Goal: Transaction & Acquisition: Purchase product/service

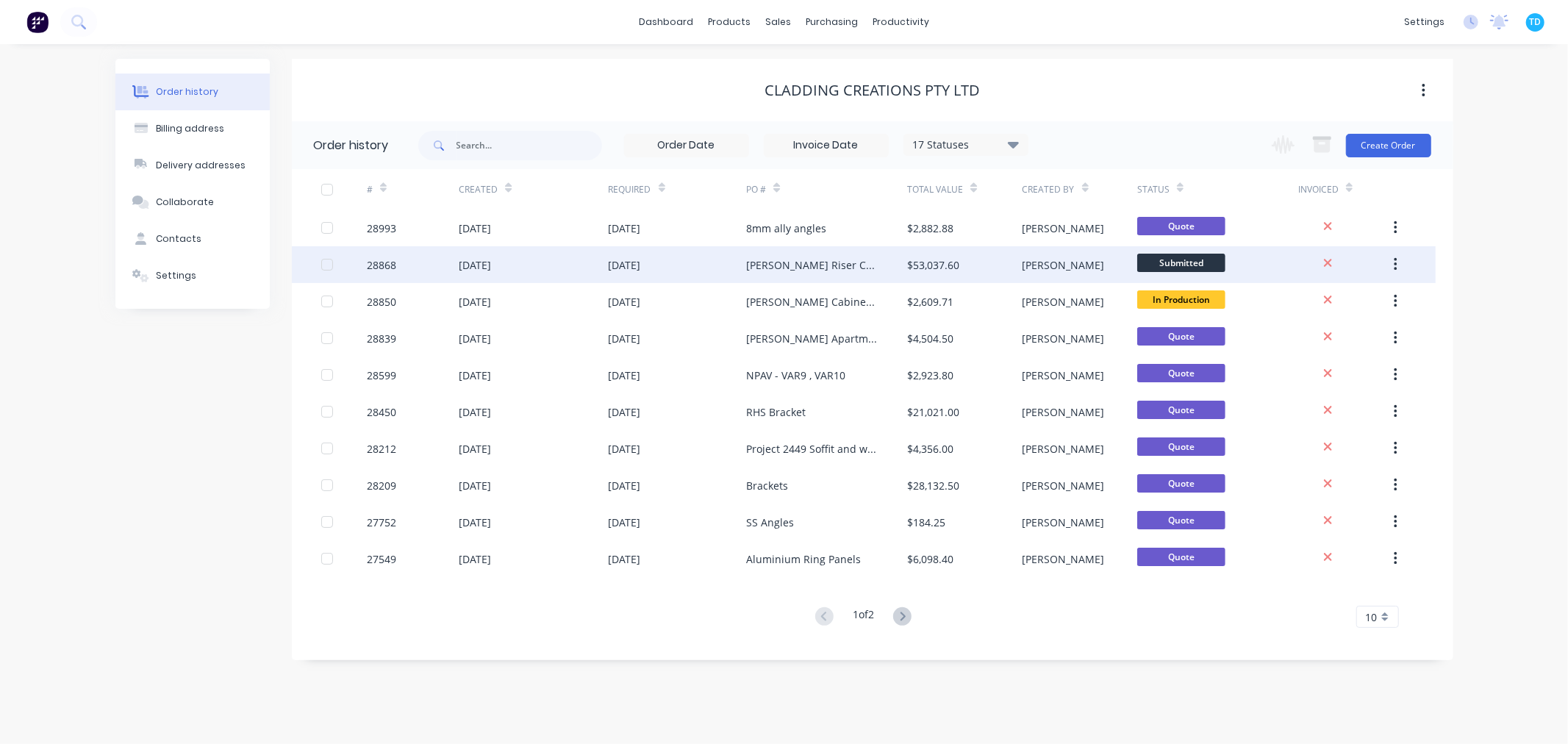
click at [765, 269] on div "[PERSON_NAME] Riser Cabinets PO # 3519" at bounding box center [811, 265] width 132 height 15
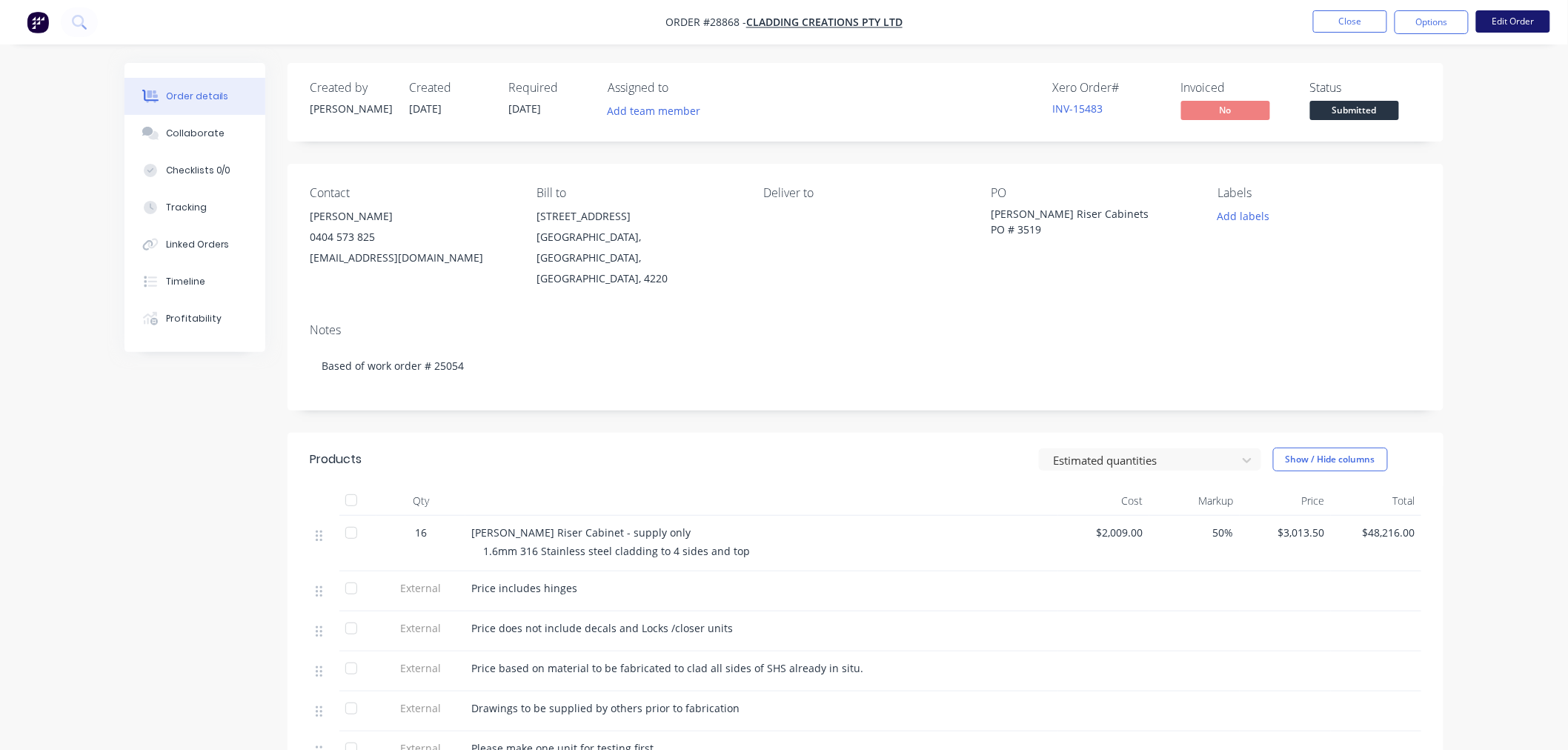
click at [1498, 24] on button "Edit Order" at bounding box center [1514, 21] width 74 height 23
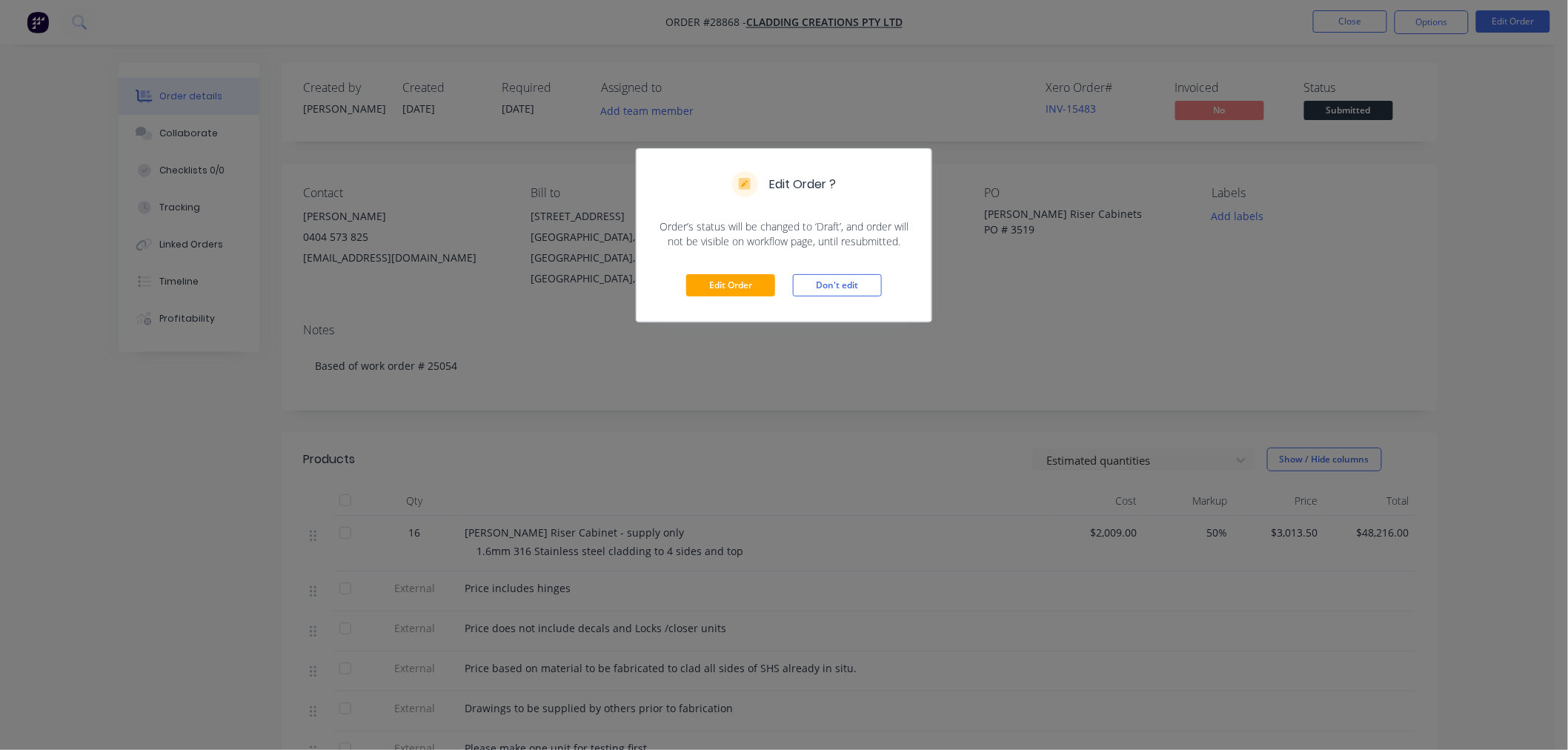
click at [822, 318] on div "Edit Order Don't edit" at bounding box center [784, 285] width 295 height 72
click at [828, 288] on button "Don't edit" at bounding box center [838, 285] width 89 height 23
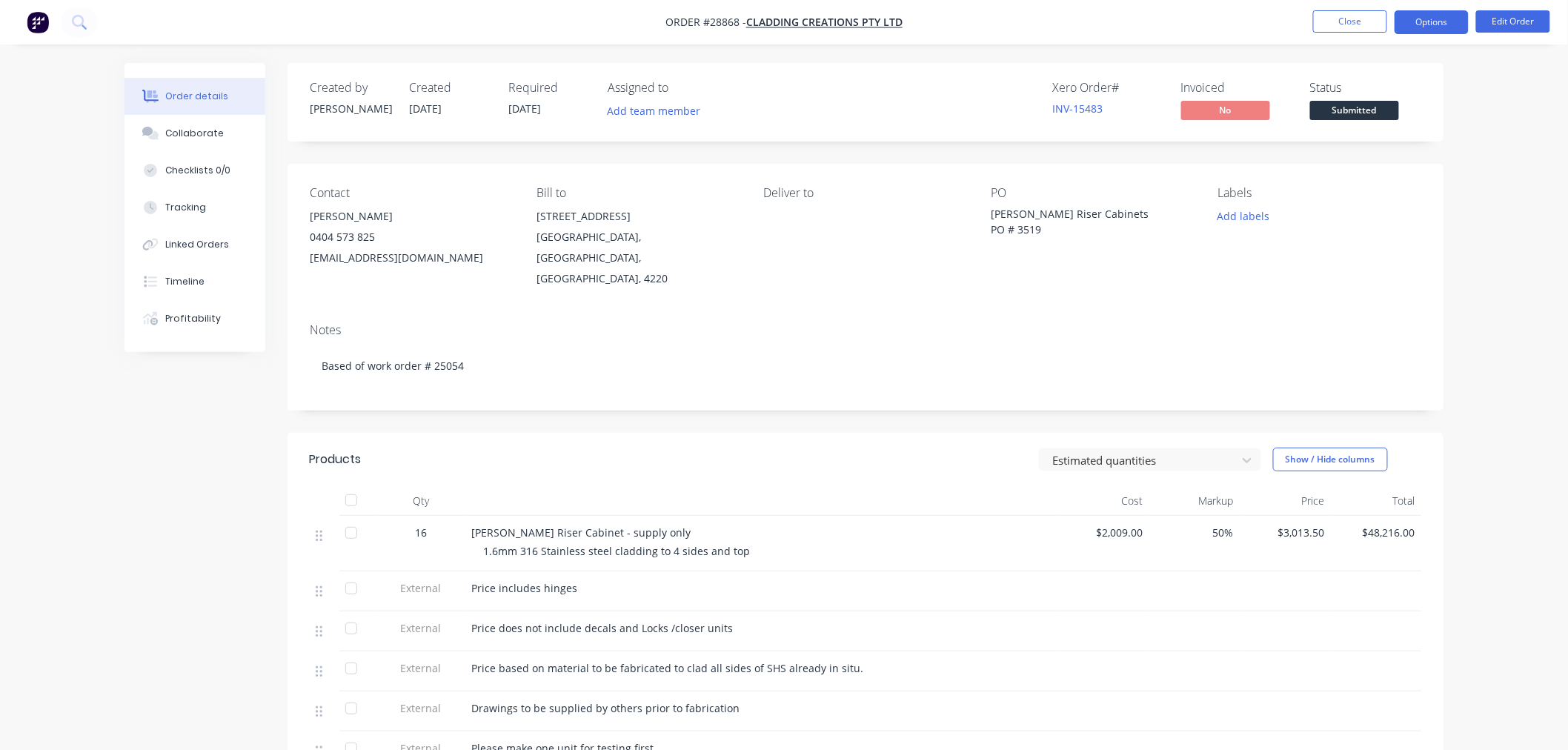
click at [1412, 31] on button "Options" at bounding box center [1432, 22] width 74 height 24
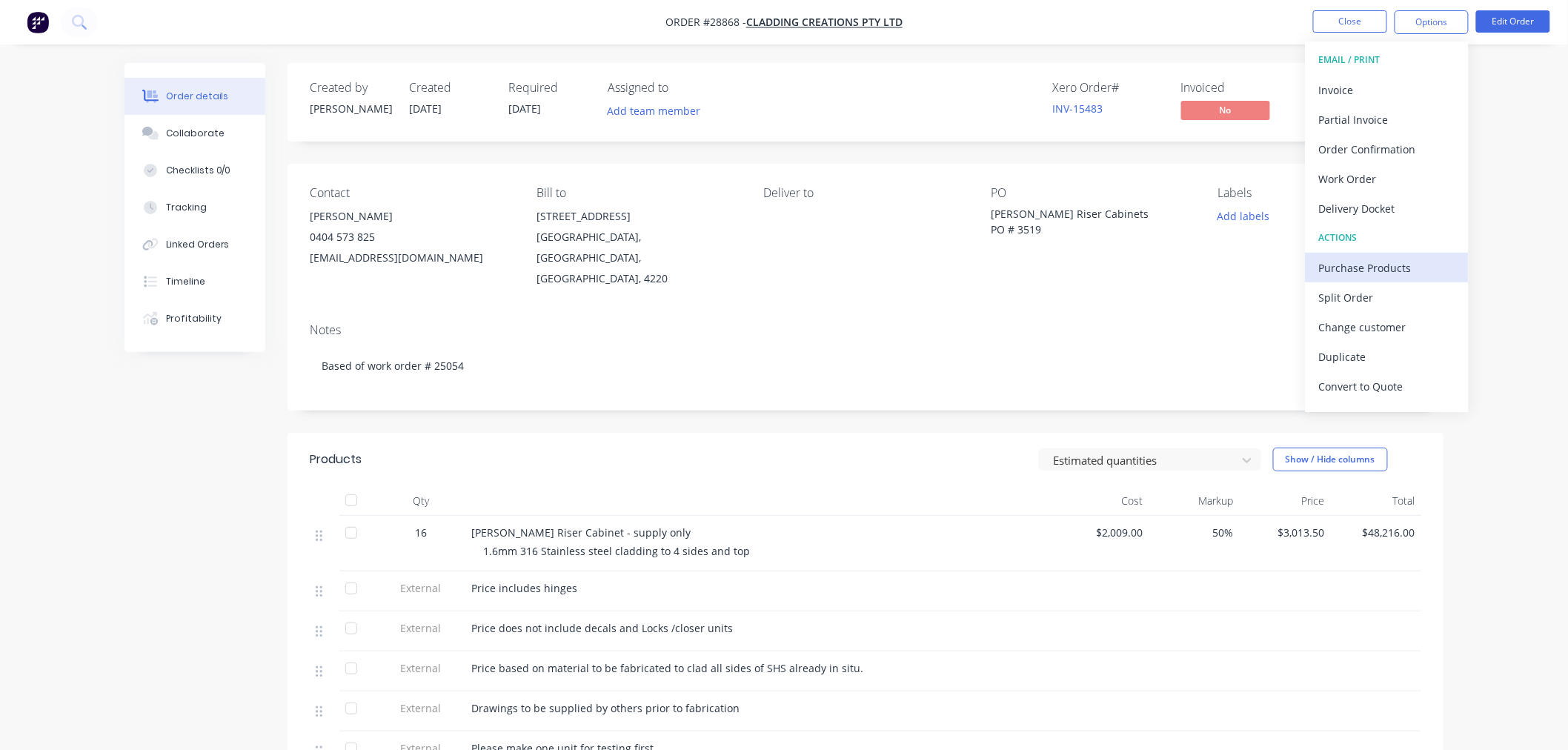
click at [1374, 263] on div "Purchase Products" at bounding box center [1387, 268] width 137 height 22
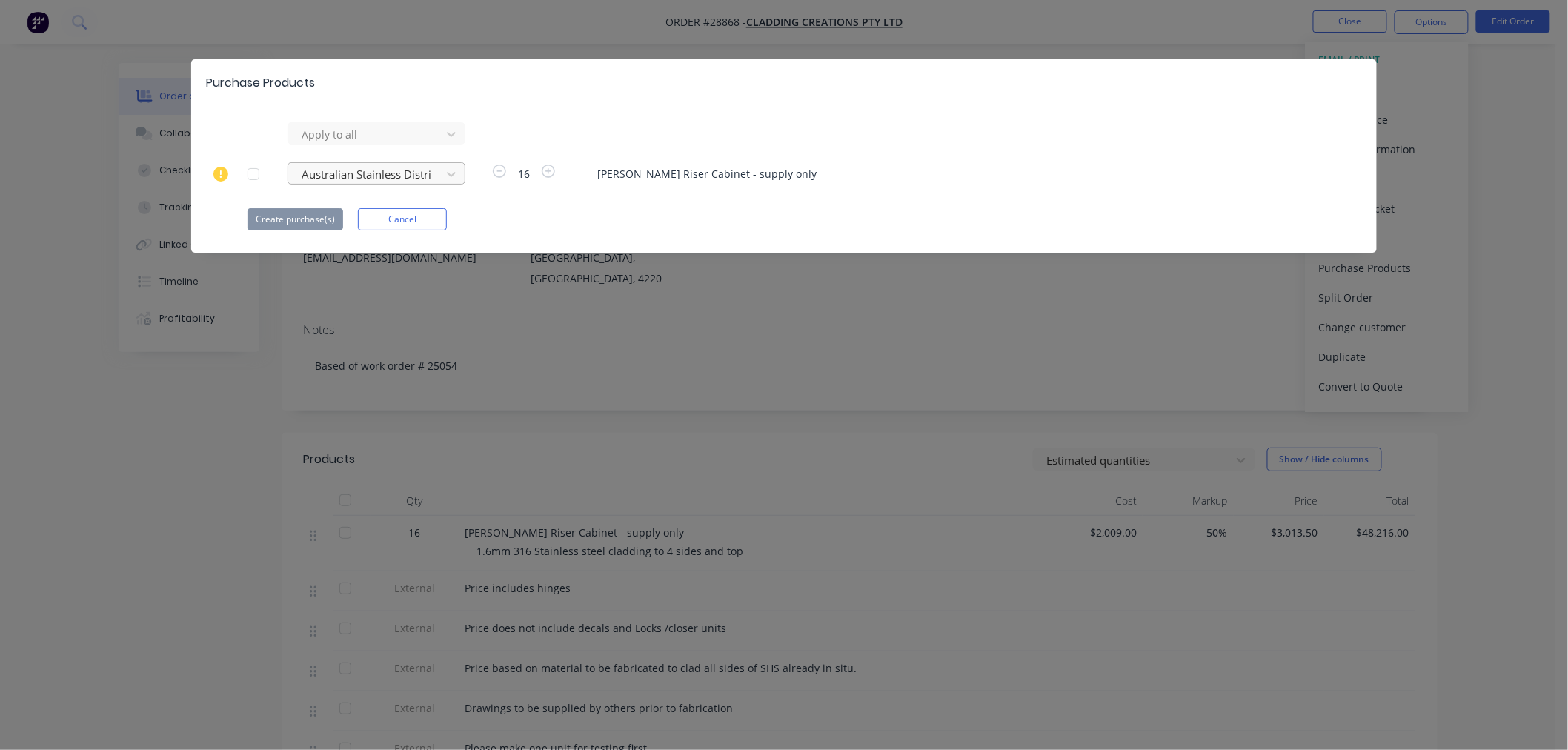
click at [330, 171] on div at bounding box center [366, 175] width 133 height 18
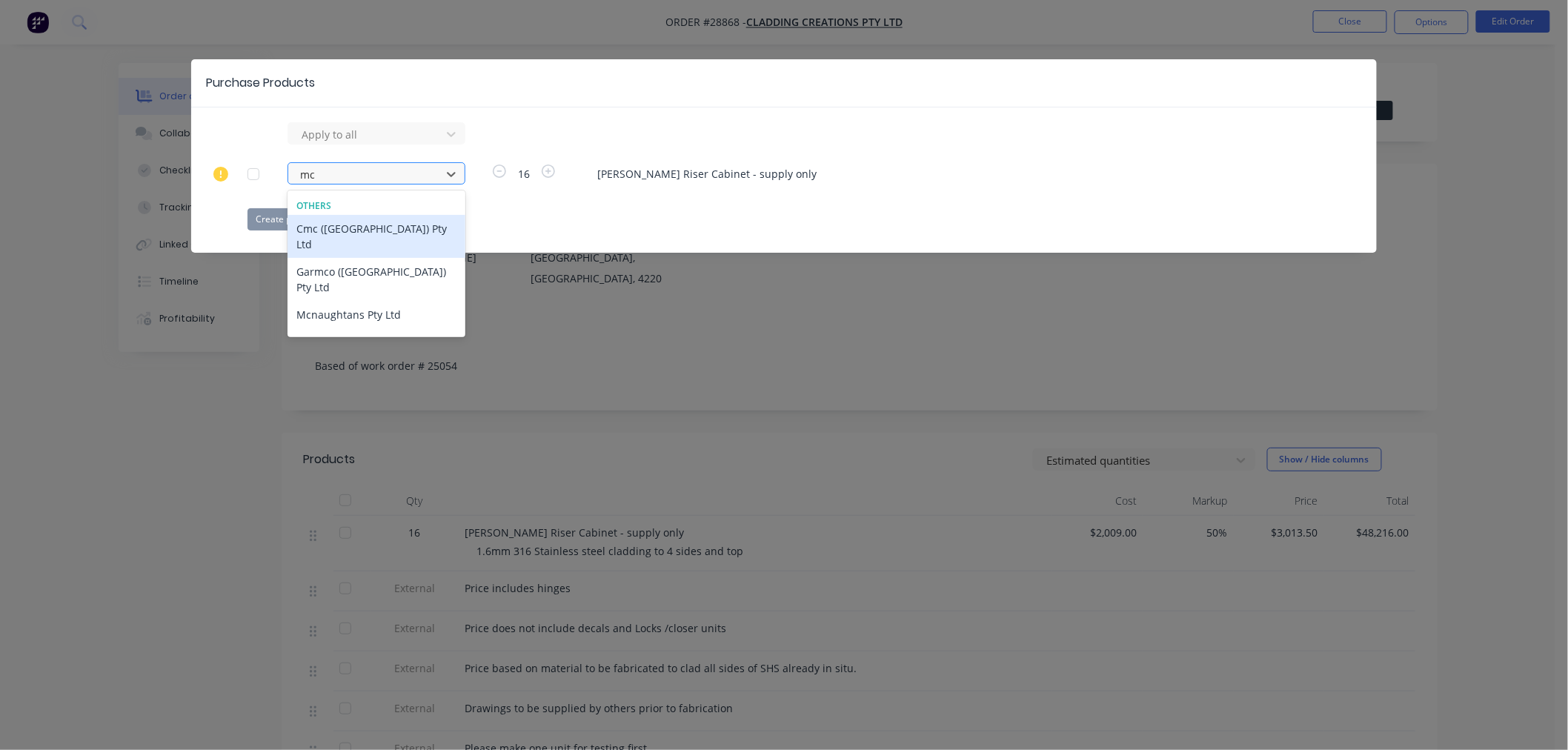
type input "mcn"
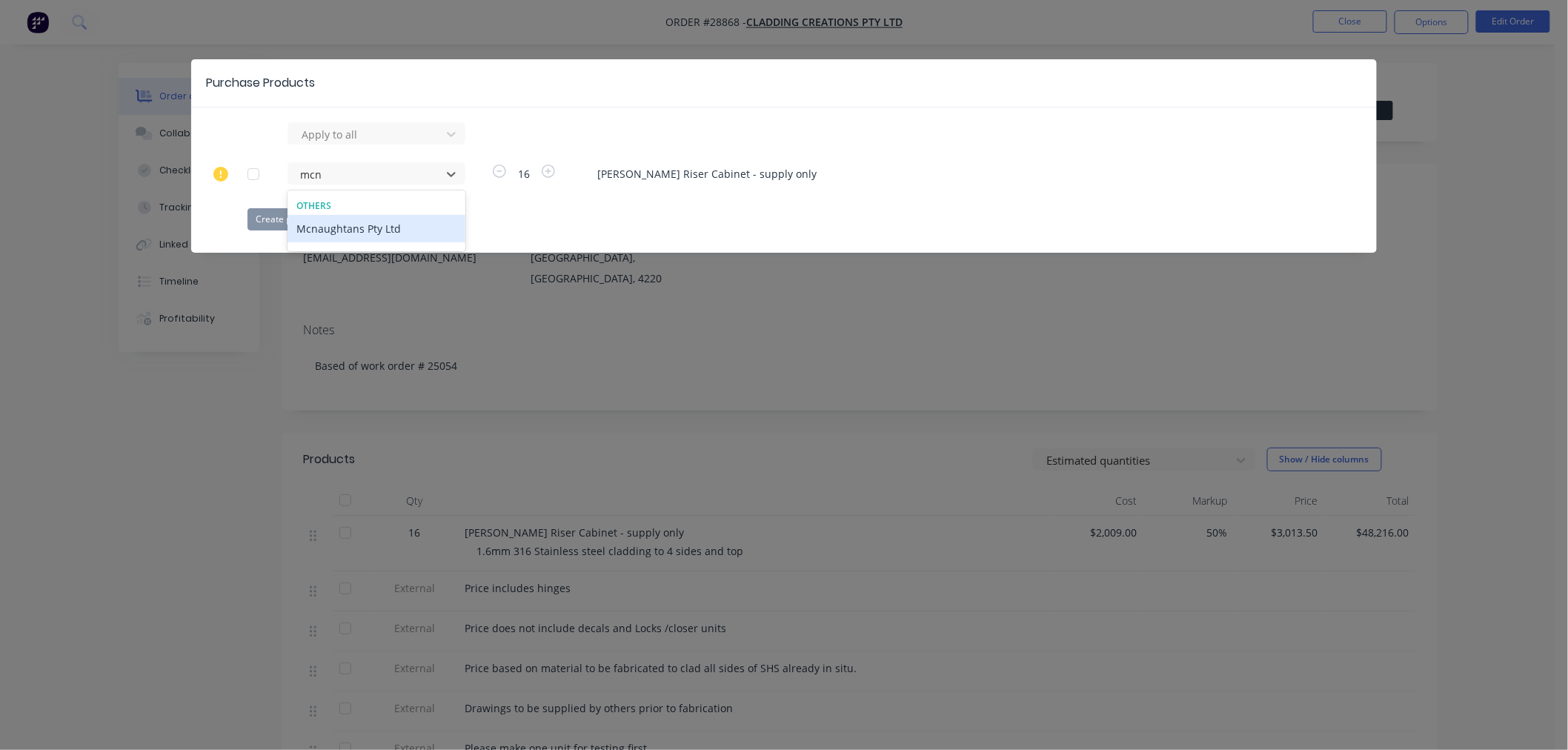
click at [343, 224] on div "Mcnaughtans Pty Ltd" at bounding box center [376, 229] width 178 height 27
click at [271, 219] on button "Create purchase(s)" at bounding box center [296, 219] width 96 height 23
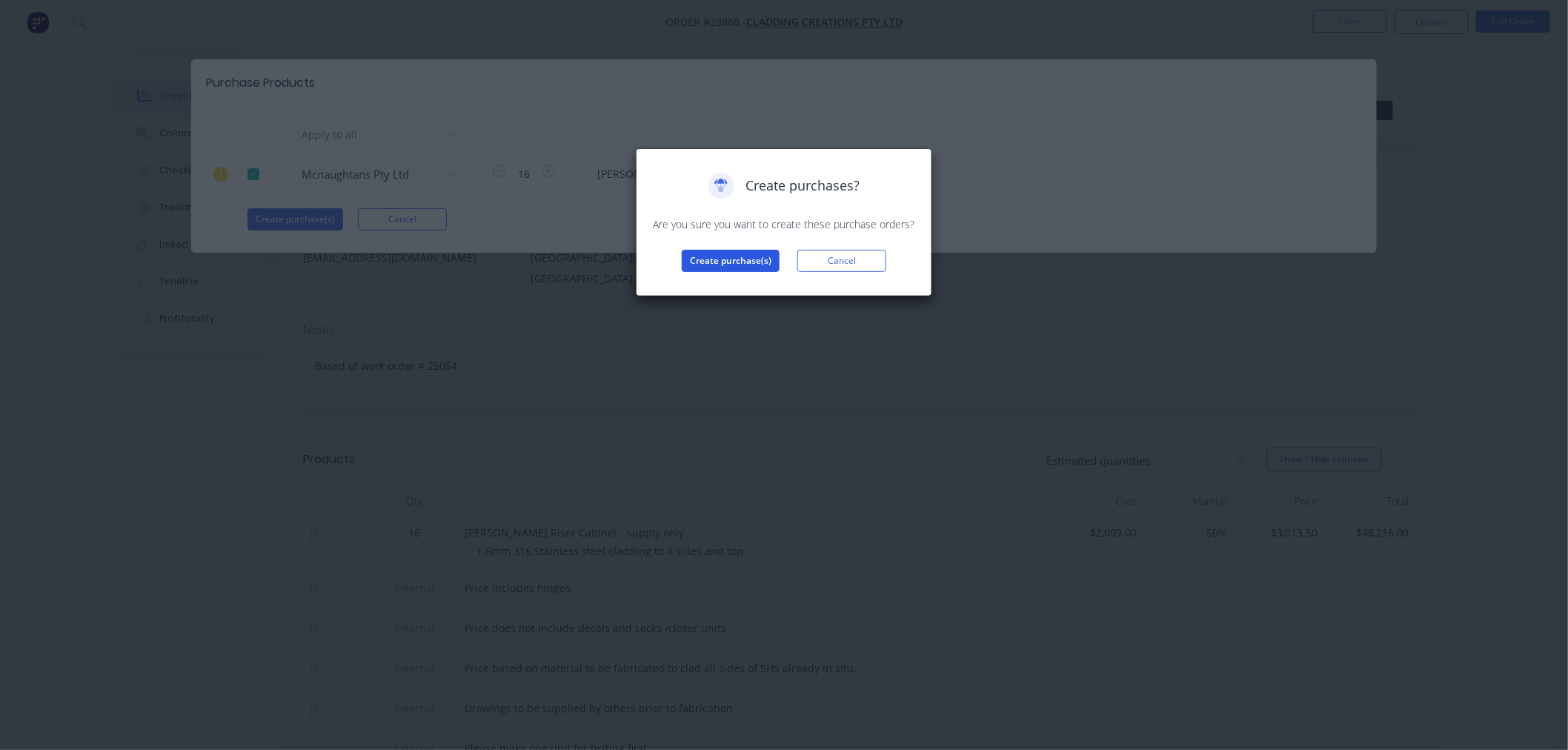
click at [716, 255] on button "Create purchase(s)" at bounding box center [731, 261] width 98 height 23
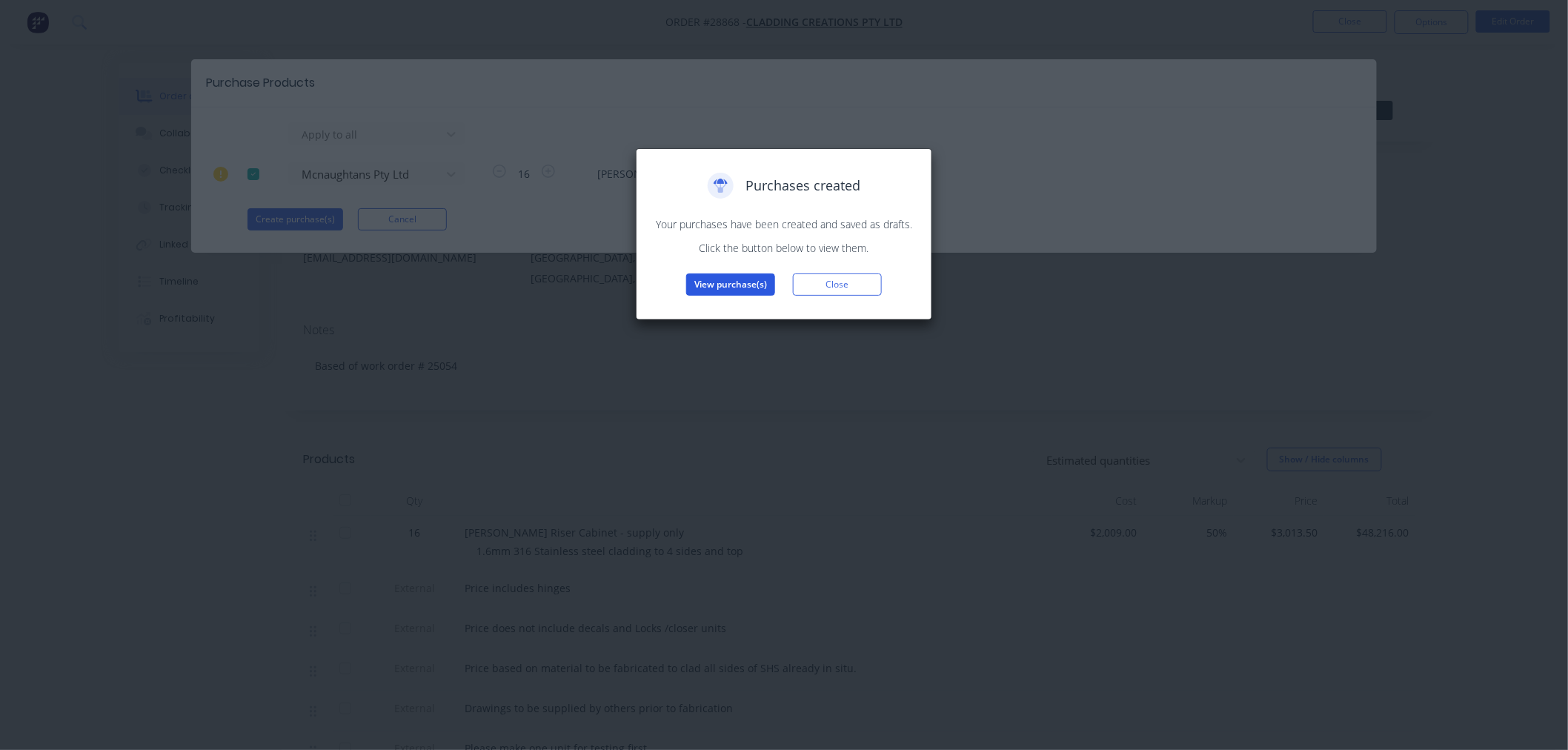
click at [736, 283] on button "View purchase(s)" at bounding box center [731, 284] width 89 height 23
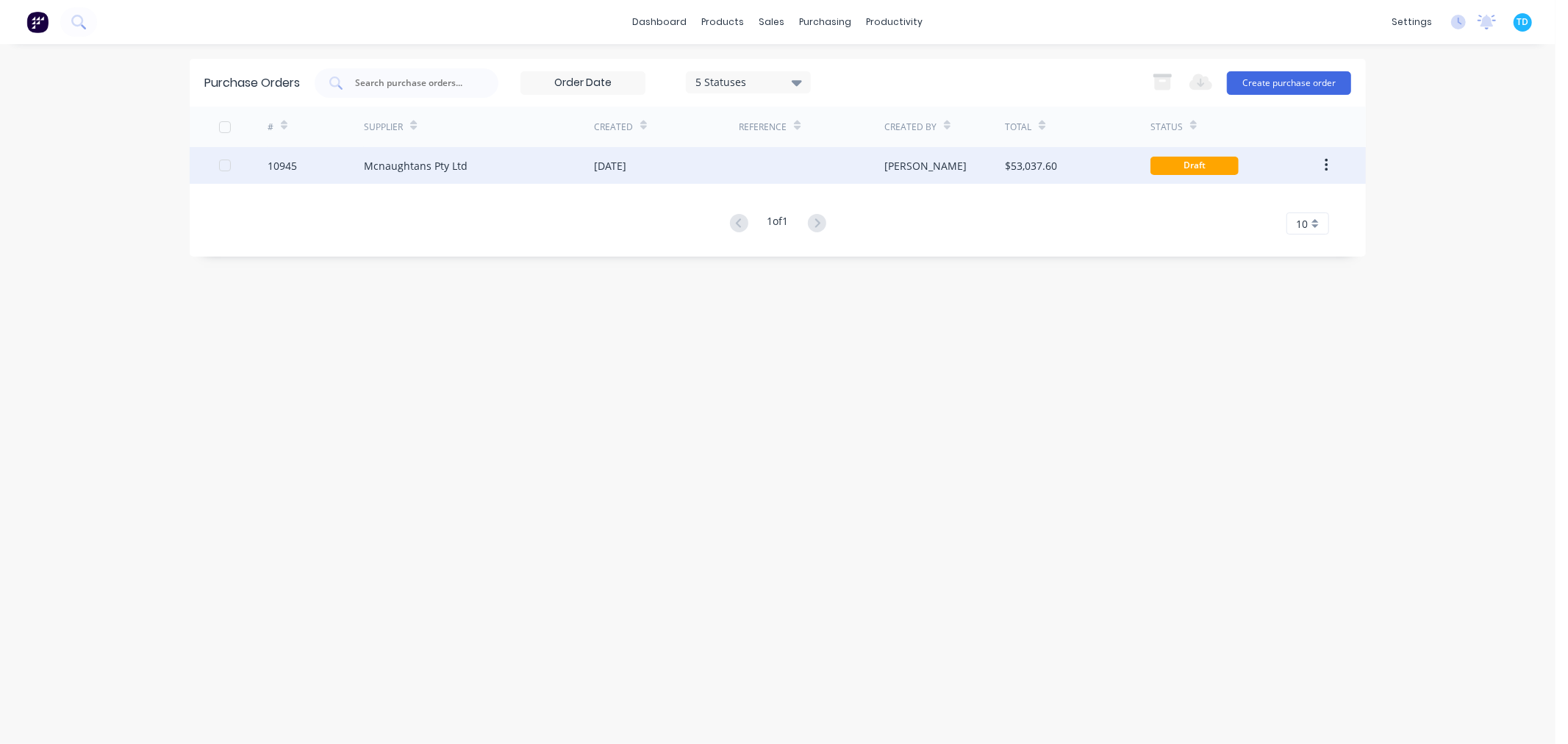
click at [407, 167] on div "Mcnaughtans Pty Ltd" at bounding box center [416, 165] width 104 height 15
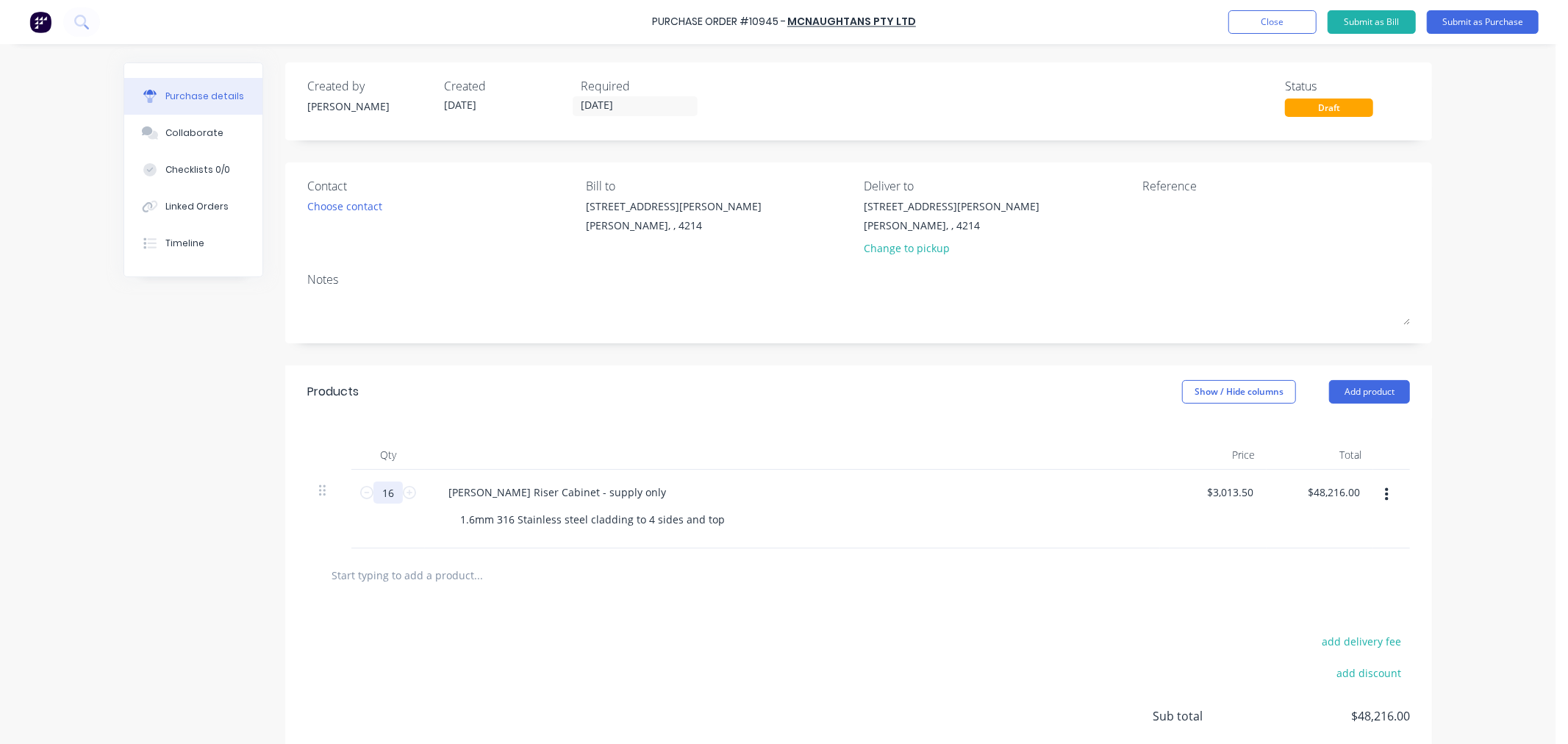
click at [392, 494] on input "16" at bounding box center [388, 493] width 30 height 22
type input "3"
type input "$9,040.50"
type input "32"
type input "$96,432.00"
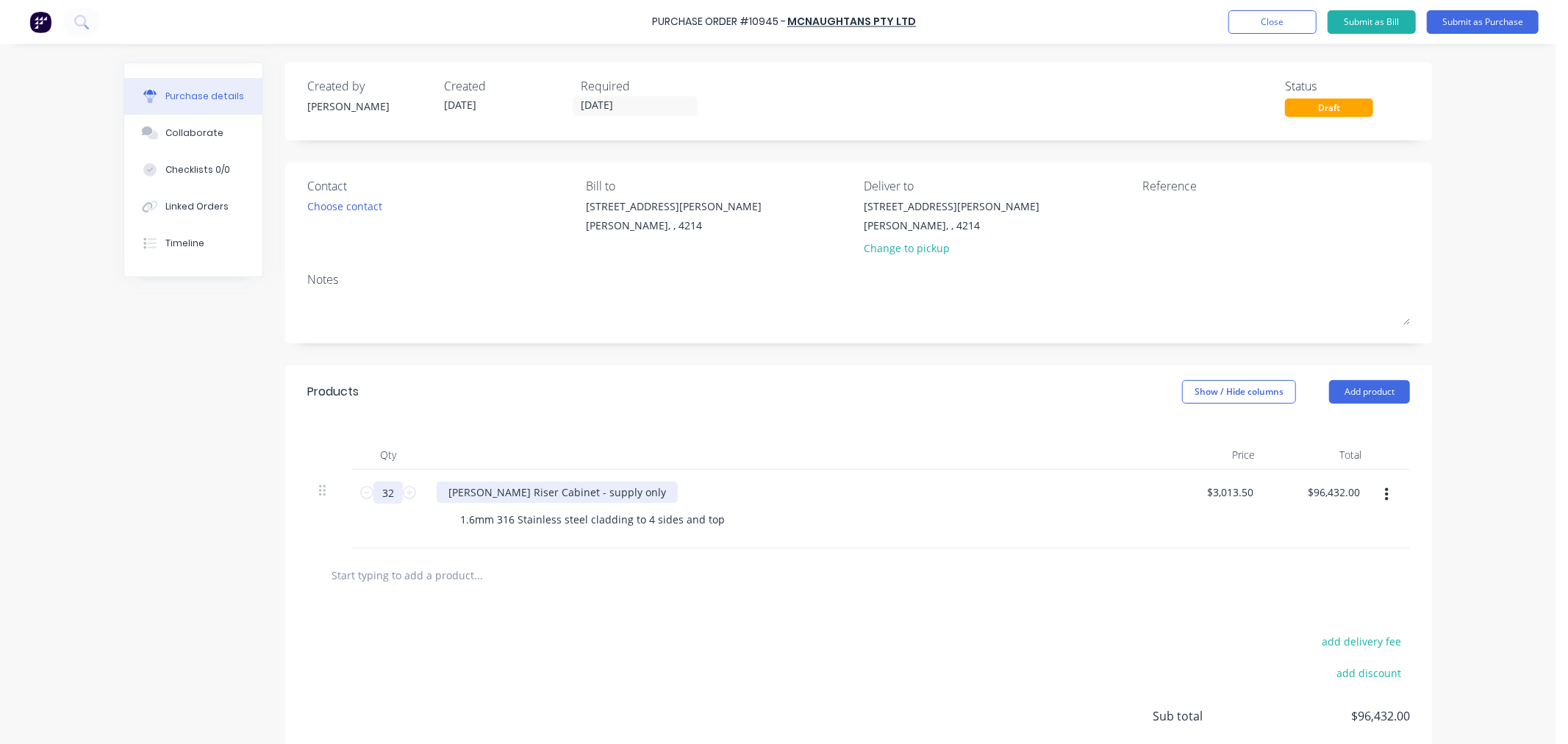
type input "32"
drag, startPoint x: 605, startPoint y: 494, endPoint x: 434, endPoint y: 503, distance: 171.2
click at [437, 503] on div "[PERSON_NAME] Riser Cabinet - supply only" at bounding box center [557, 493] width 241 height 22
click at [509, 520] on div "1.6mm 316 Stainless steel cladding to 4 sides and top" at bounding box center [592, 520] width 288 height 22
drag, startPoint x: 714, startPoint y: 519, endPoint x: 366, endPoint y: 532, distance: 348.2
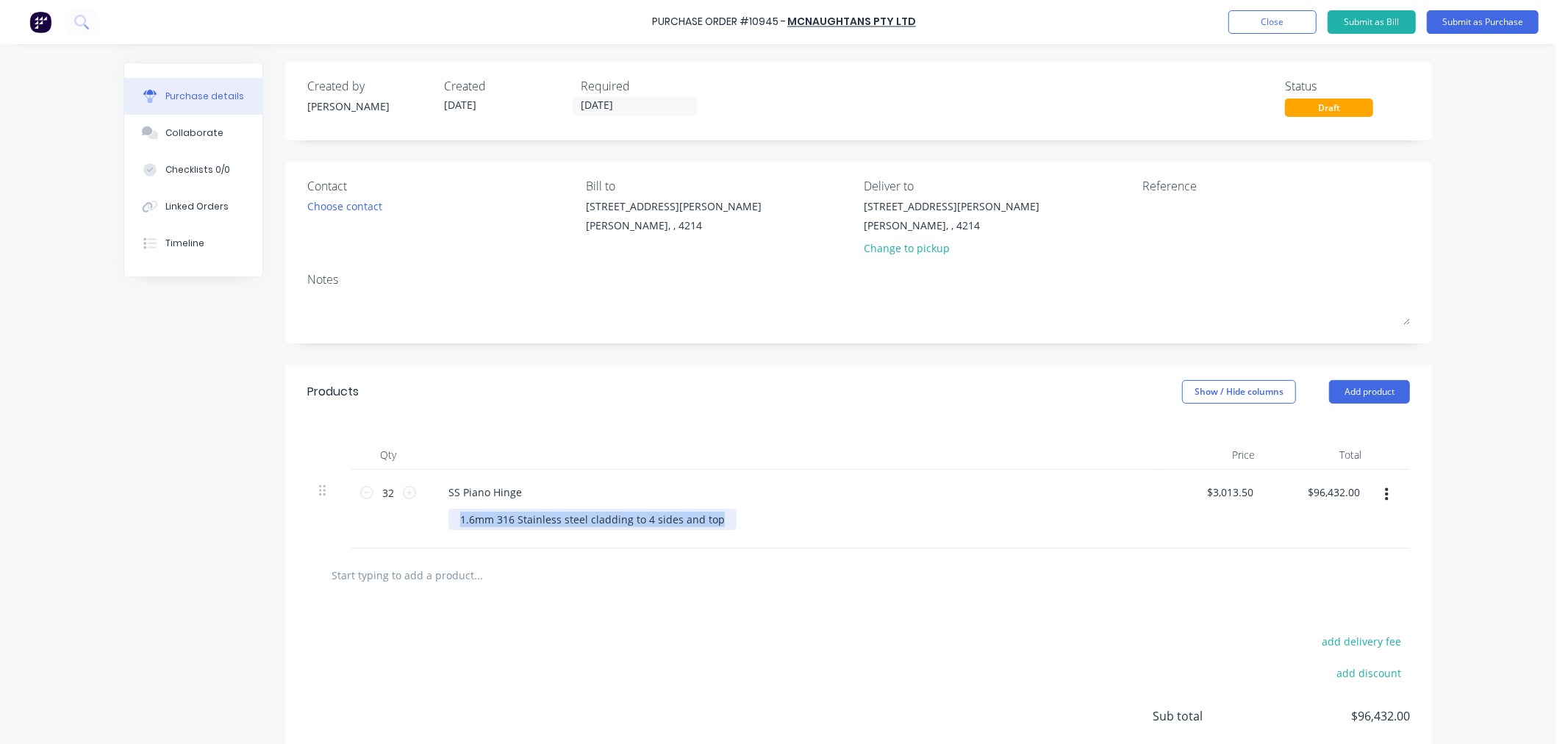
click at [366, 532] on div "32 32 SS Piano Hinge 1.6mm 316 Stainless steel cladding to 4 sides and top $3,0…" at bounding box center [858, 509] width 1103 height 79
click at [517, 513] on div "Product #" at bounding box center [799, 520] width 700 height 22
click at [512, 520] on div "Product #" at bounding box center [484, 520] width 71 height 22
click at [616, 548] on div at bounding box center [858, 575] width 1103 height 54
click at [1256, 497] on div "$3,013.50 $3,013.50" at bounding box center [1213, 509] width 107 height 79
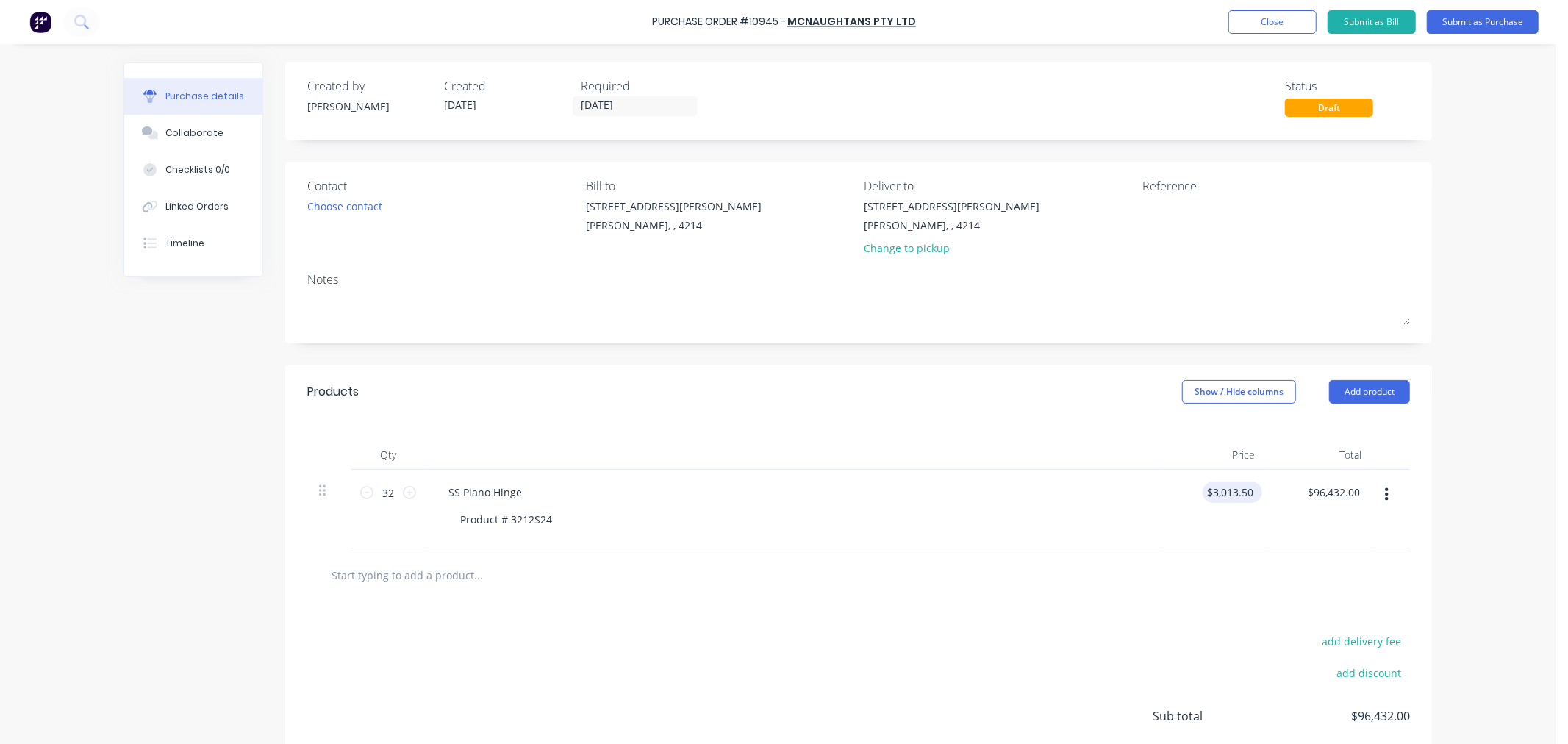
type input "3013.50"
drag, startPoint x: 1246, startPoint y: 490, endPoint x: 1170, endPoint y: 495, distance: 76.2
click at [1170, 495] on div "3013.50 3013.50" at bounding box center [1213, 509] width 107 height 79
type input "$3,013.50"
click at [1039, 594] on div at bounding box center [858, 575] width 1103 height 54
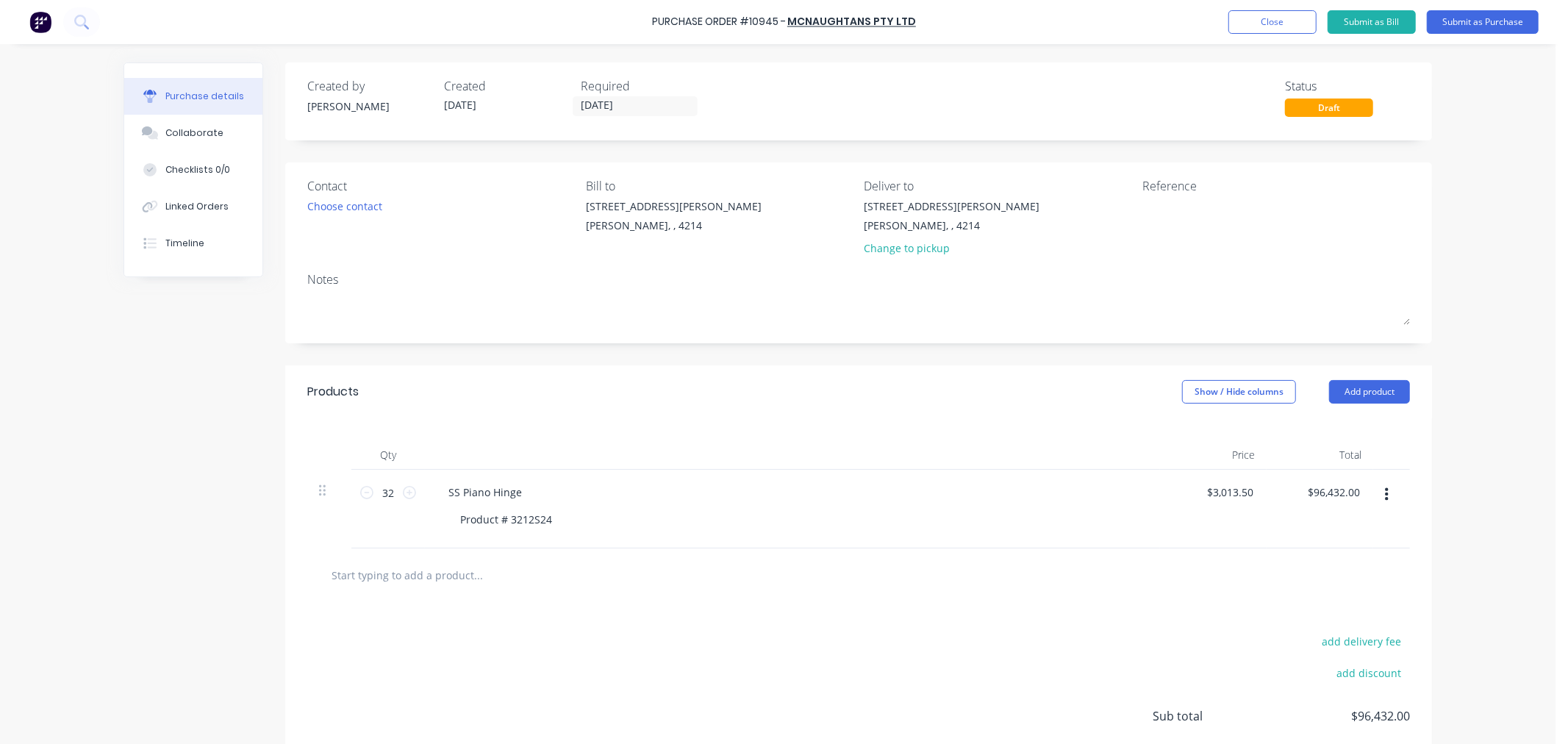
click at [570, 579] on input "text" at bounding box center [478, 574] width 294 height 30
click at [1383, 497] on button "button" at bounding box center [1387, 495] width 35 height 26
click at [1321, 567] on button "Duplicate" at bounding box center [1341, 563] width 125 height 30
drag, startPoint x: 549, startPoint y: 600, endPoint x: 505, endPoint y: 600, distance: 44.0
click at [505, 600] on div "Product # 3212S24" at bounding box center [506, 599] width 116 height 22
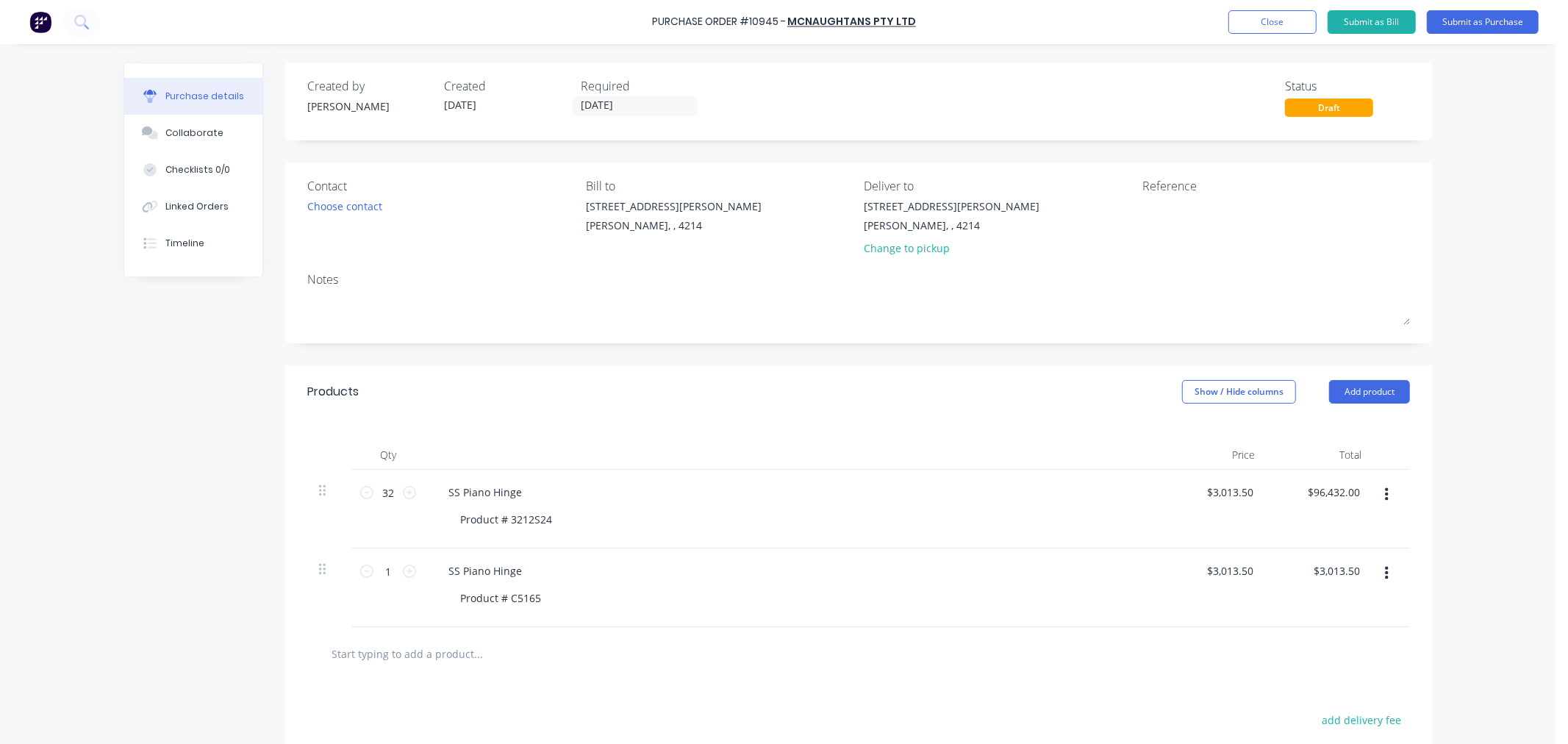
click at [644, 587] on div "SS Piano Hinge Product # C5165" at bounding box center [793, 588] width 735 height 79
click at [390, 496] on input "32" at bounding box center [388, 493] width 30 height 22
type input "3"
type input "$9,040.50"
type input "30"
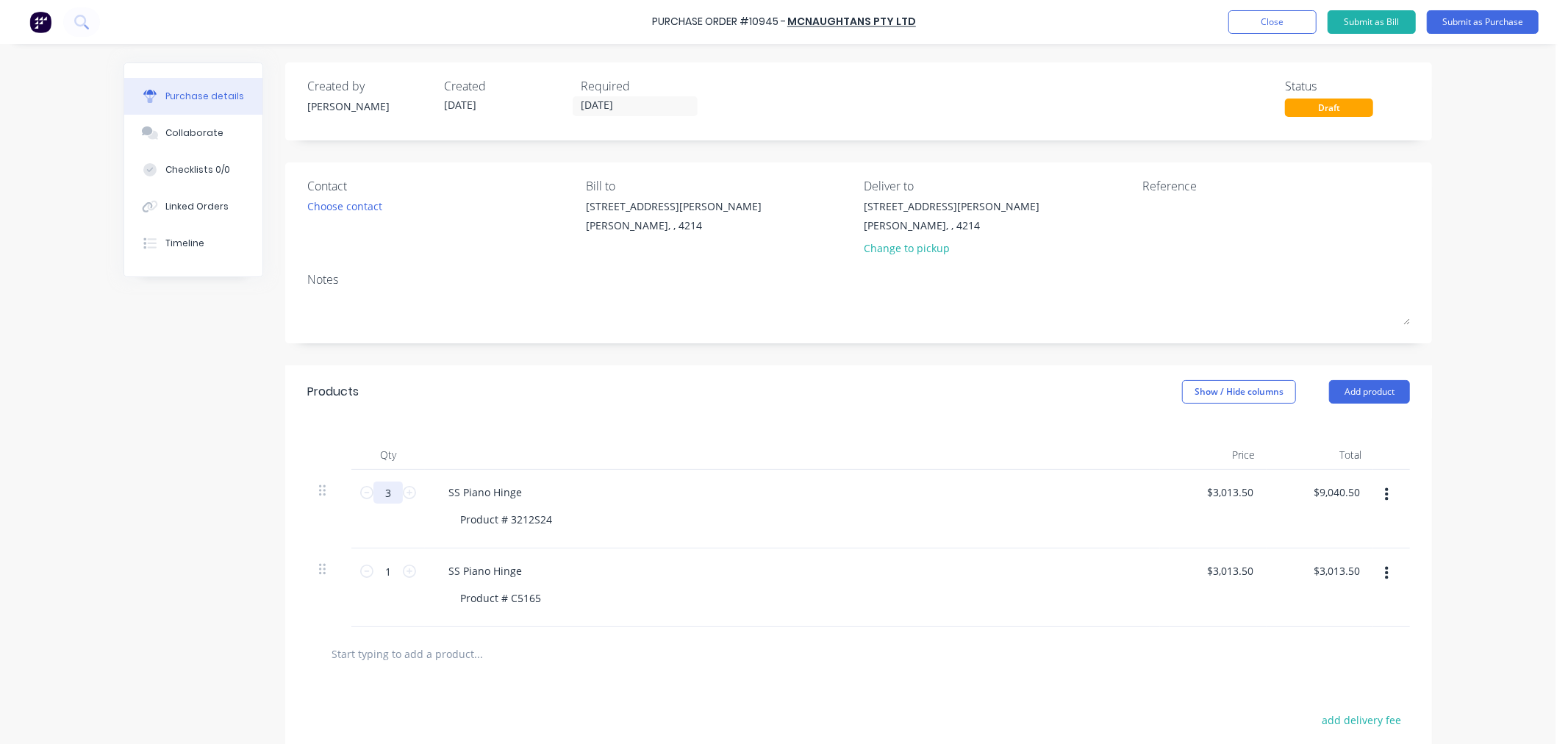
type input "$90,405.00"
type input "30"
click at [673, 582] on div "SS Piano Hinge" at bounding box center [793, 571] width 712 height 22
click at [390, 570] on input "1" at bounding box center [388, 571] width 30 height 22
type input "3"
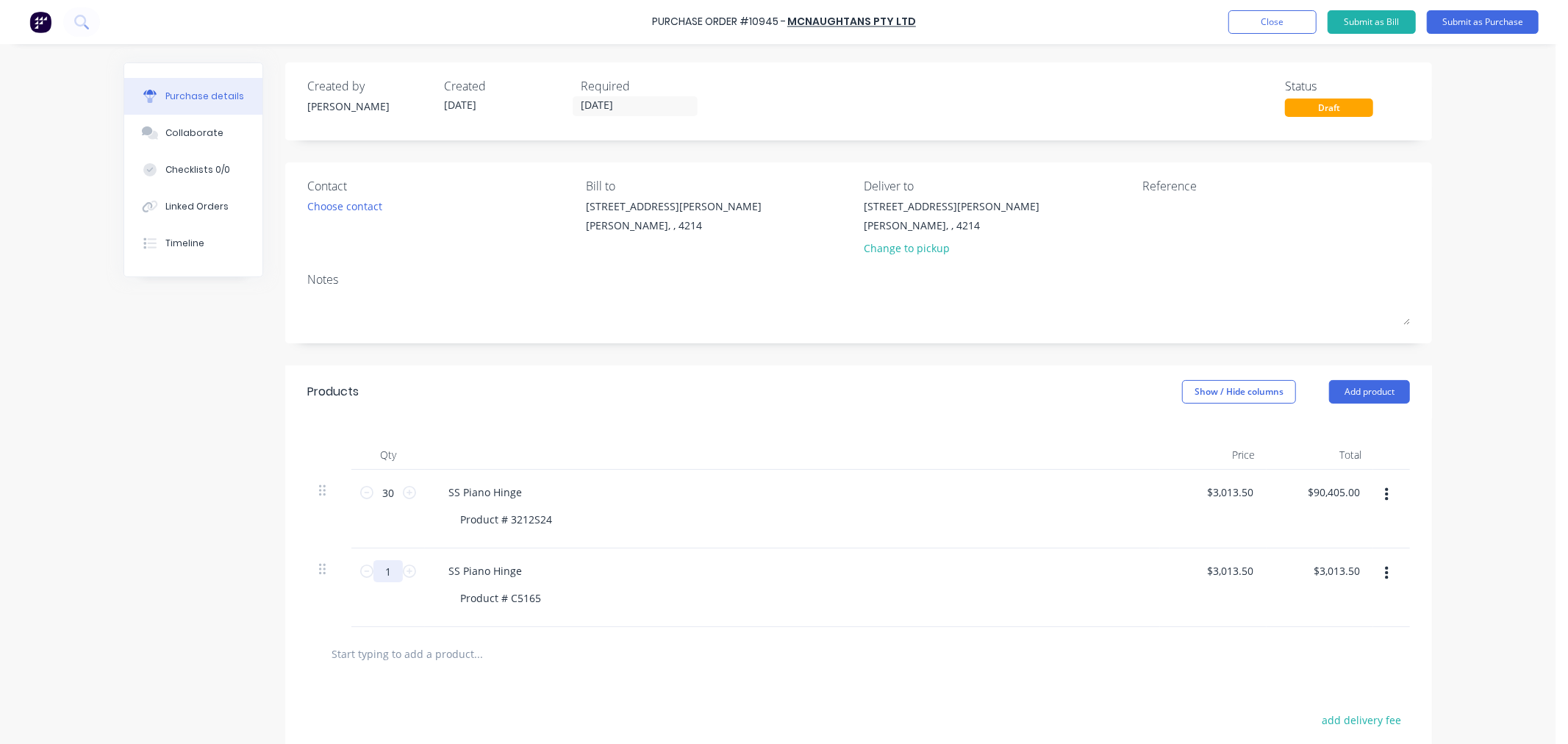
type input "$9,040.50"
type input "3"
click at [544, 596] on div "Product # C5165" at bounding box center [501, 599] width 104 height 22
click at [552, 520] on div "Product # 3212S24" at bounding box center [506, 520] width 116 height 22
click at [905, 600] on div "Product # C5165- 1800 long" at bounding box center [799, 599] width 700 height 22
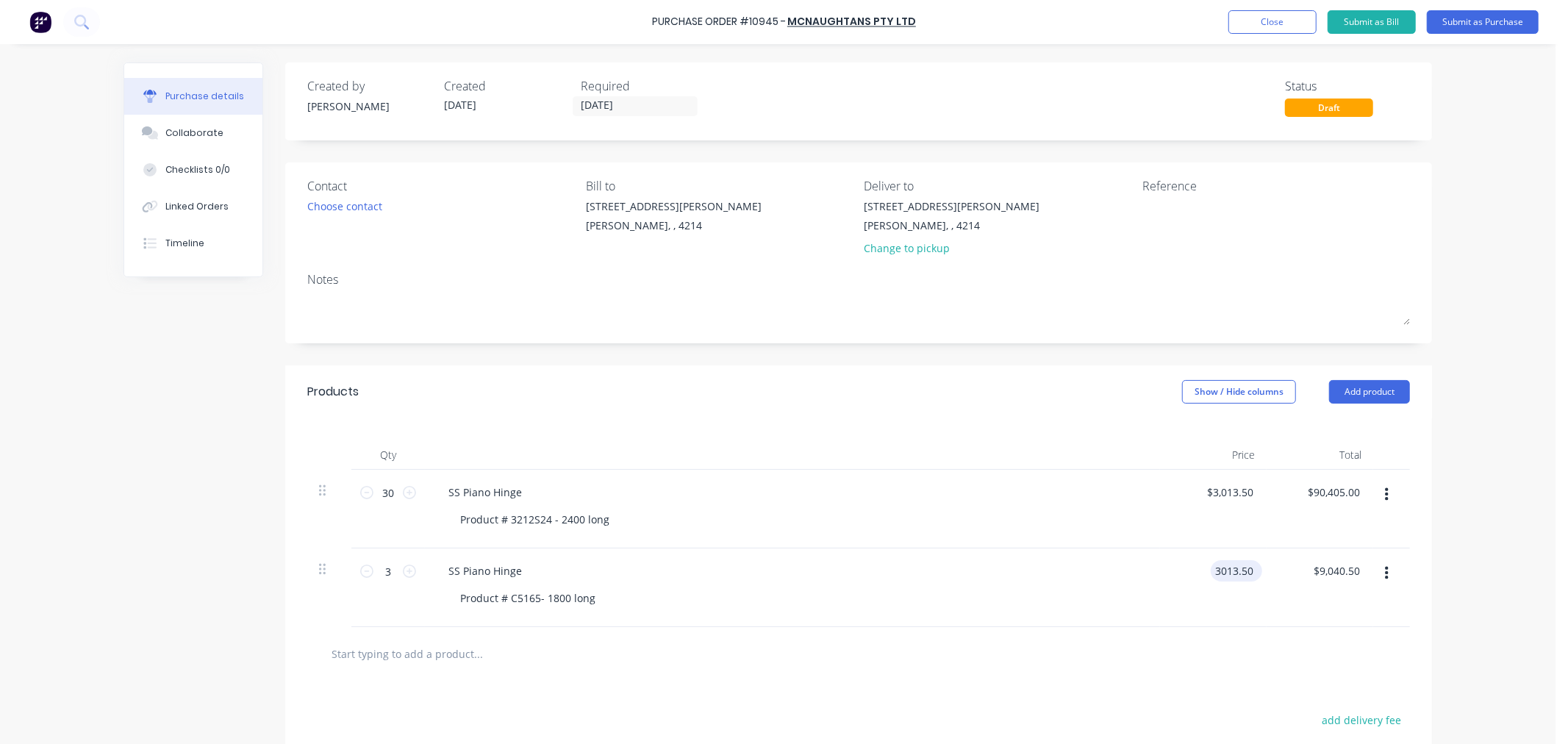
click at [1248, 574] on input "3013.50" at bounding box center [1233, 571] width 46 height 22
type input "3"
type input "3013.50"
type input "$3,013.50"
click at [1247, 490] on input "3013.50" at bounding box center [1230, 493] width 54 height 22
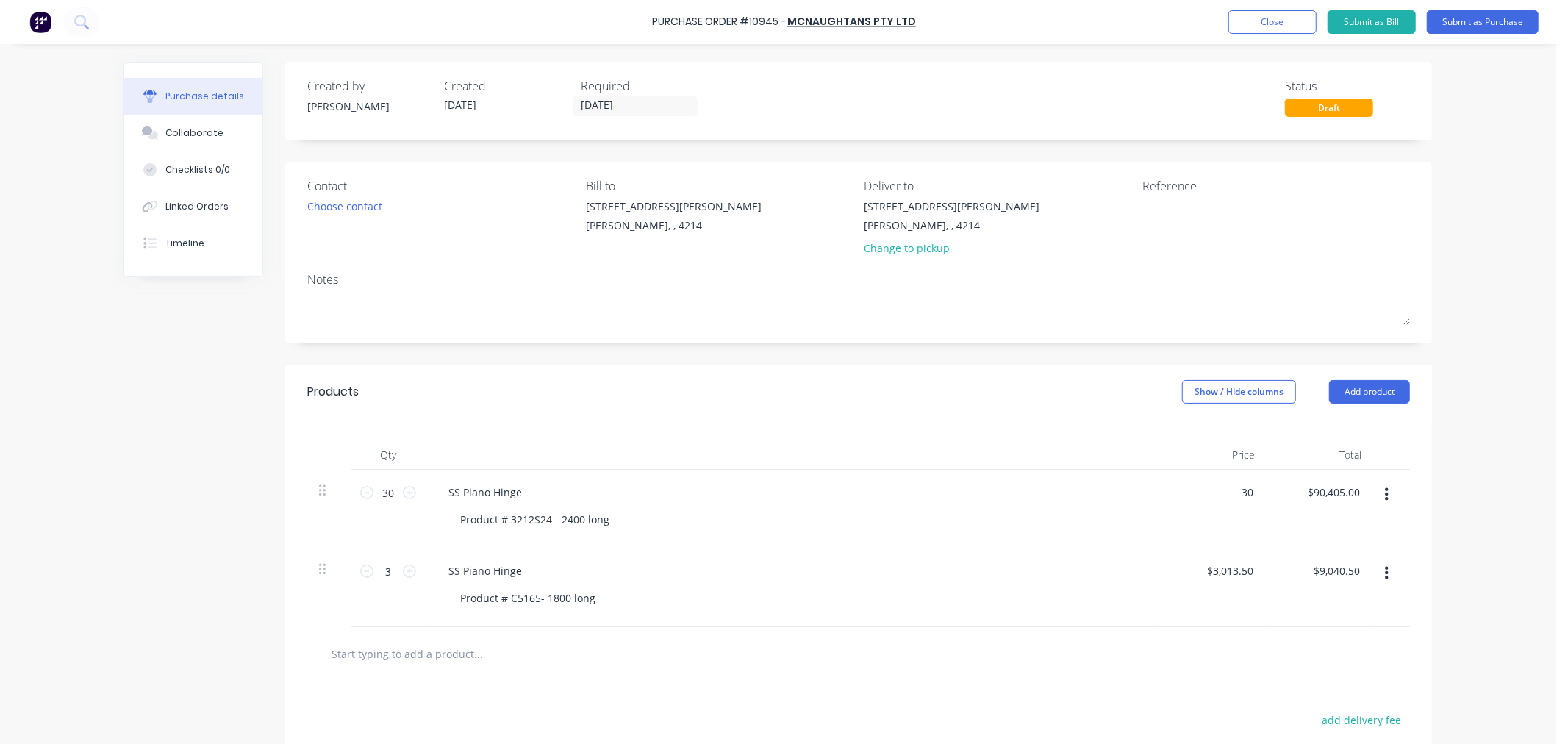
type input "3"
type input "$3,013.50"
click at [1245, 571] on input "3013.50" at bounding box center [1230, 571] width 54 height 22
type input "3"
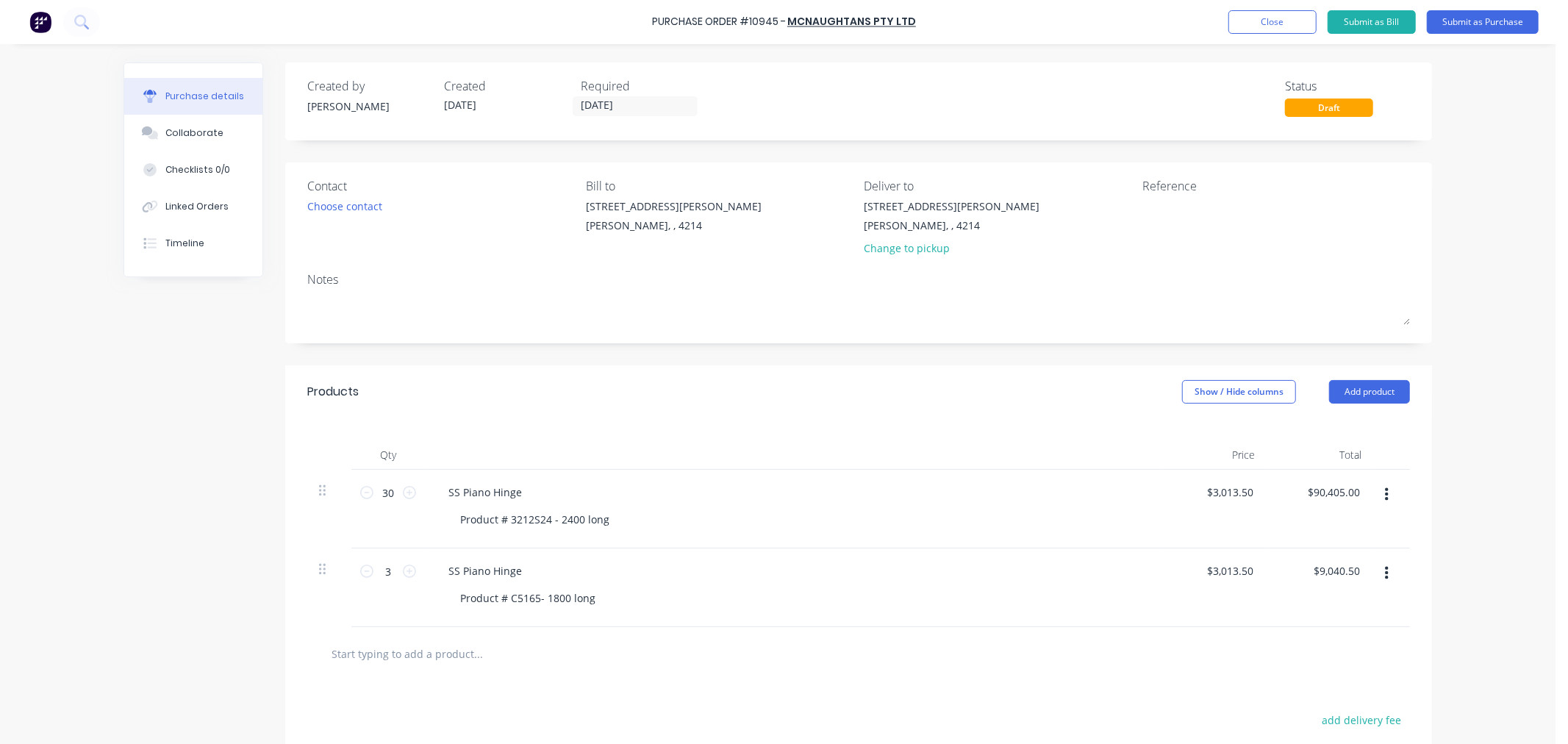
click at [1217, 592] on div "$3,013.50 $3,013.50" at bounding box center [1213, 588] width 107 height 79
click at [1228, 570] on input "3013.50" at bounding box center [1230, 571] width 54 height 22
click at [1248, 569] on input "3013.50" at bounding box center [1233, 571] width 46 height 22
type input "3"
click at [1251, 497] on div "$3,013.50 $3,013.50" at bounding box center [1232, 493] width 59 height 22
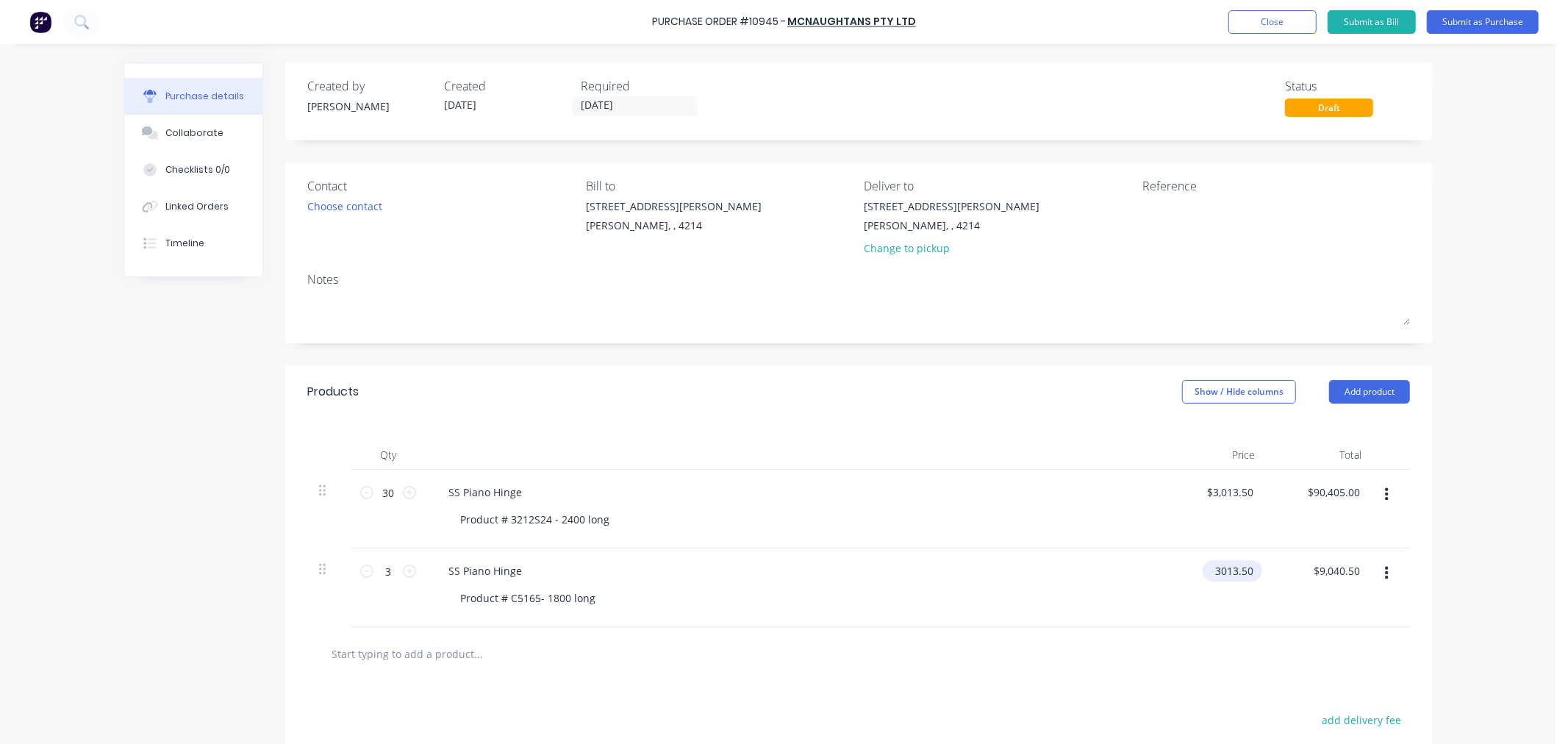
click at [1246, 567] on input "3013.50" at bounding box center [1230, 571] width 54 height 22
type input "3"
type input "$0.00"
click at [1179, 607] on div "$0.00 $0.00" at bounding box center [1213, 588] width 107 height 79
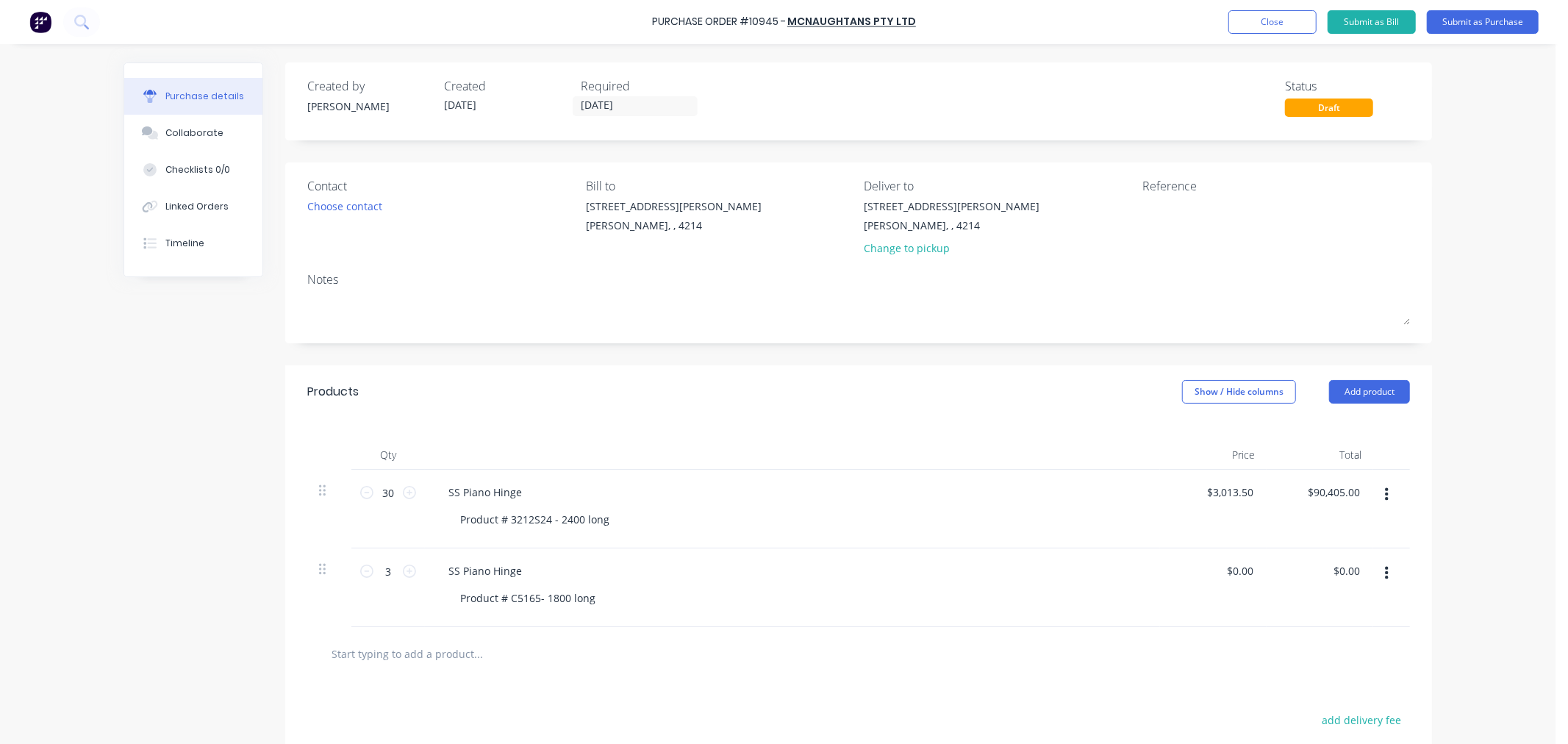
drag, startPoint x: 1240, startPoint y: 491, endPoint x: 1177, endPoint y: 495, distance: 63.1
click at [1177, 495] on div "$3,013.50 $3,013.50" at bounding box center [1213, 509] width 107 height 79
drag, startPoint x: 1247, startPoint y: 494, endPoint x: 1194, endPoint y: 498, distance: 53.2
click at [1194, 498] on div "3013.50 3013.50" at bounding box center [1213, 509] width 107 height 79
type input "$0.00"
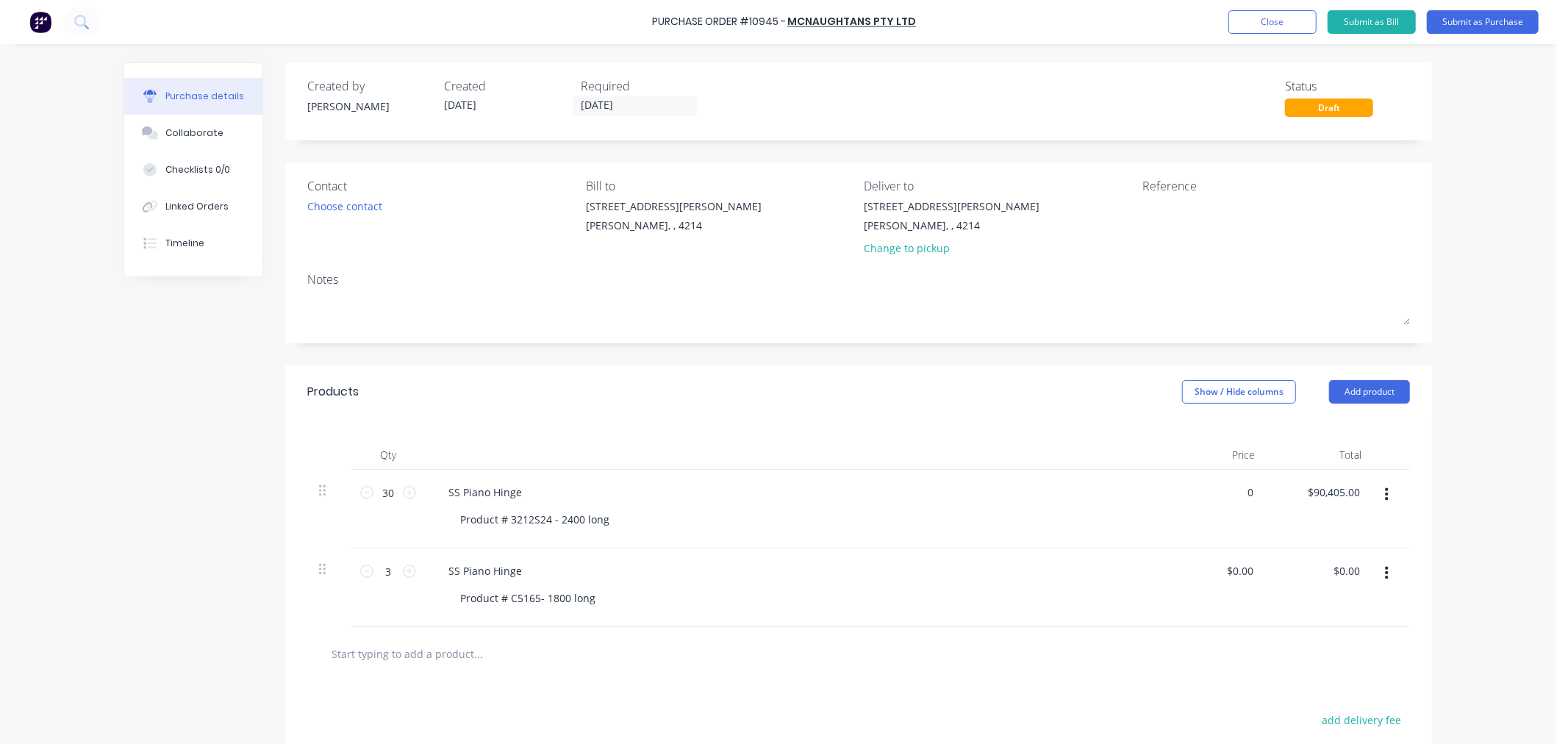
type input "$0.00"
click at [1201, 495] on div "$0.00 0" at bounding box center [1213, 509] width 107 height 79
click at [1248, 569] on input "0.00" at bounding box center [1240, 571] width 34 height 22
type input "0"
type input "$28.00"
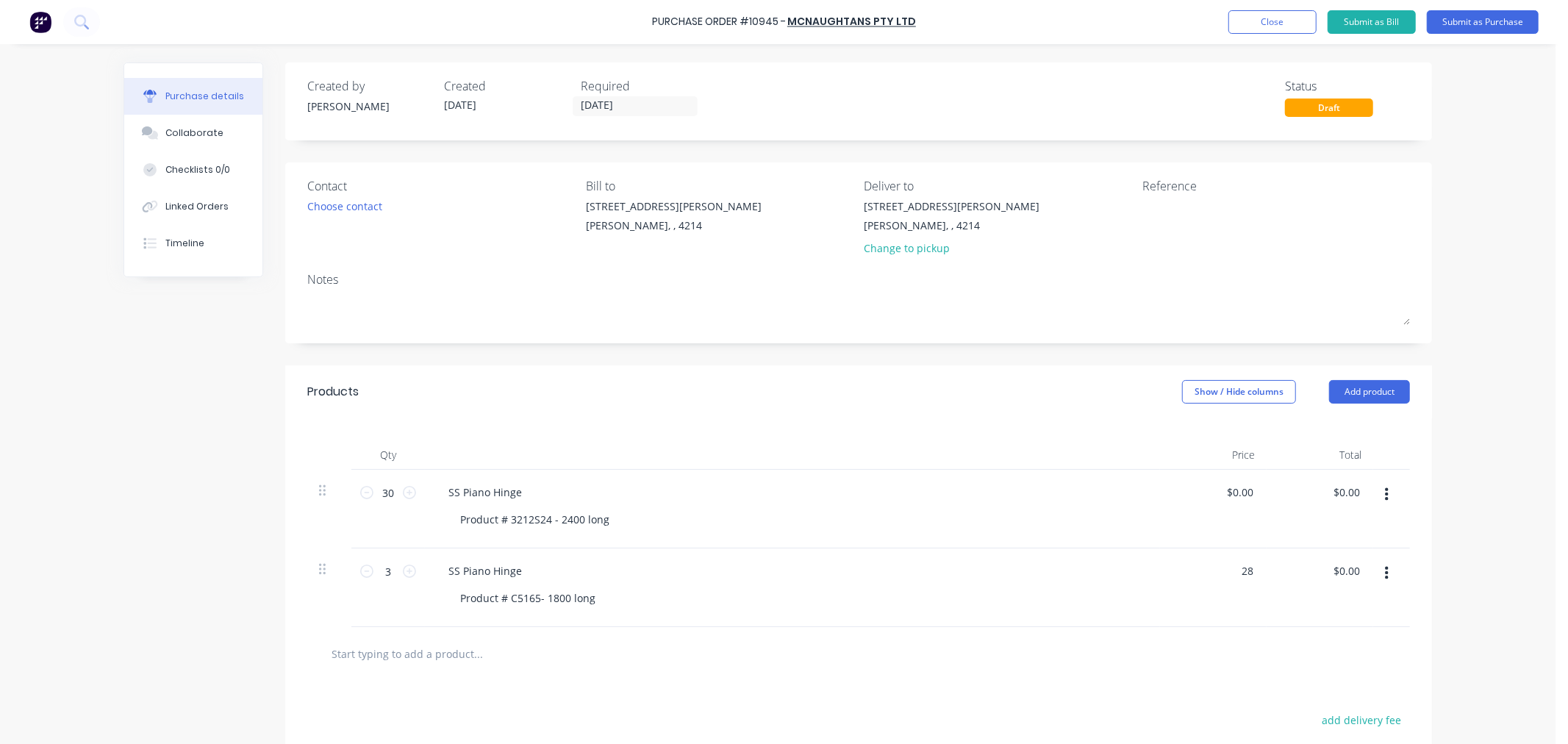
type input "$84.00"
click at [1072, 539] on div "SS Piano Hinge Product # 3212S24 - 2400 long" at bounding box center [793, 509] width 735 height 79
click at [1061, 657] on div at bounding box center [859, 653] width 1080 height 30
click at [1486, 23] on button "Submit as Purchase" at bounding box center [1483, 22] width 112 height 23
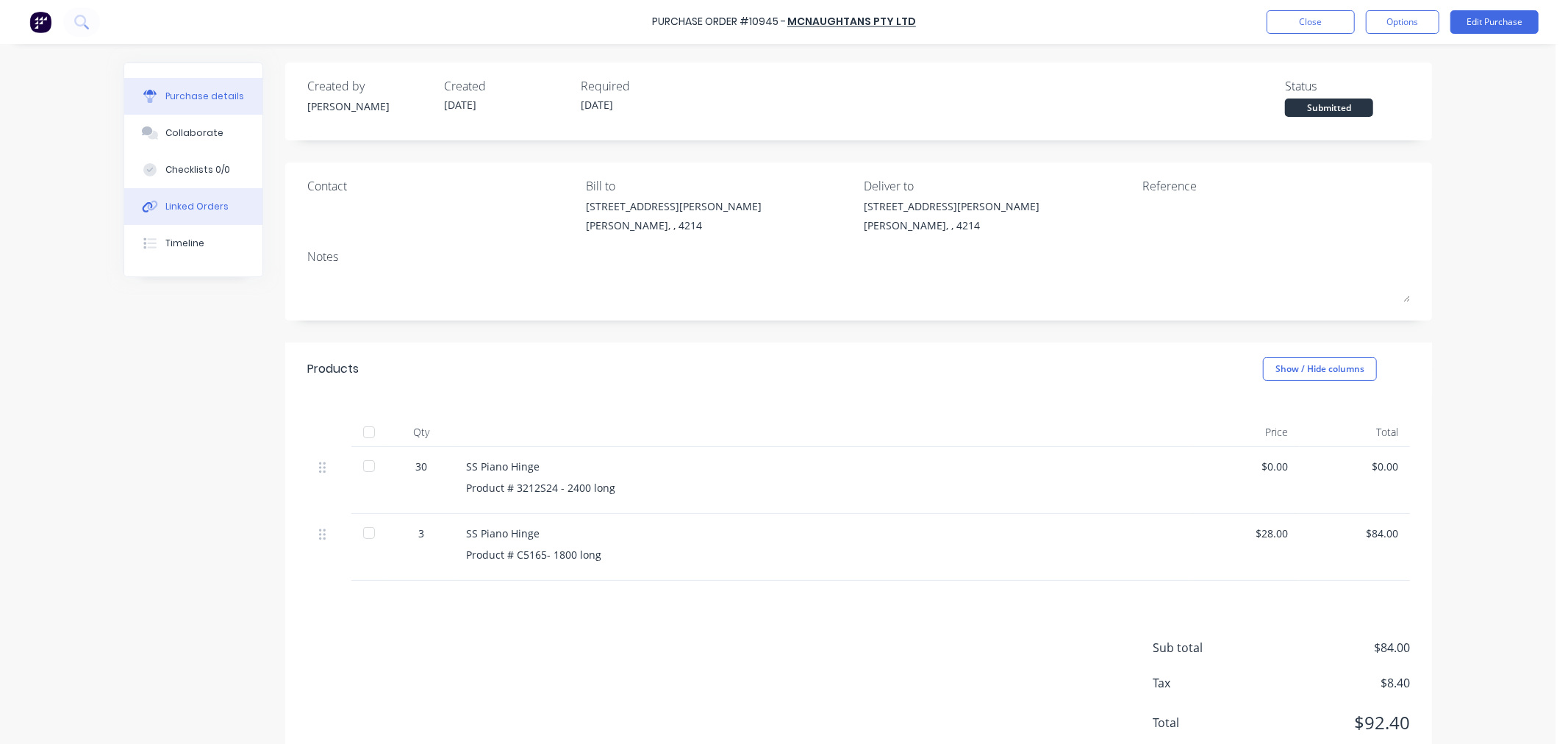
click at [188, 214] on button "Linked Orders" at bounding box center [193, 206] width 138 height 37
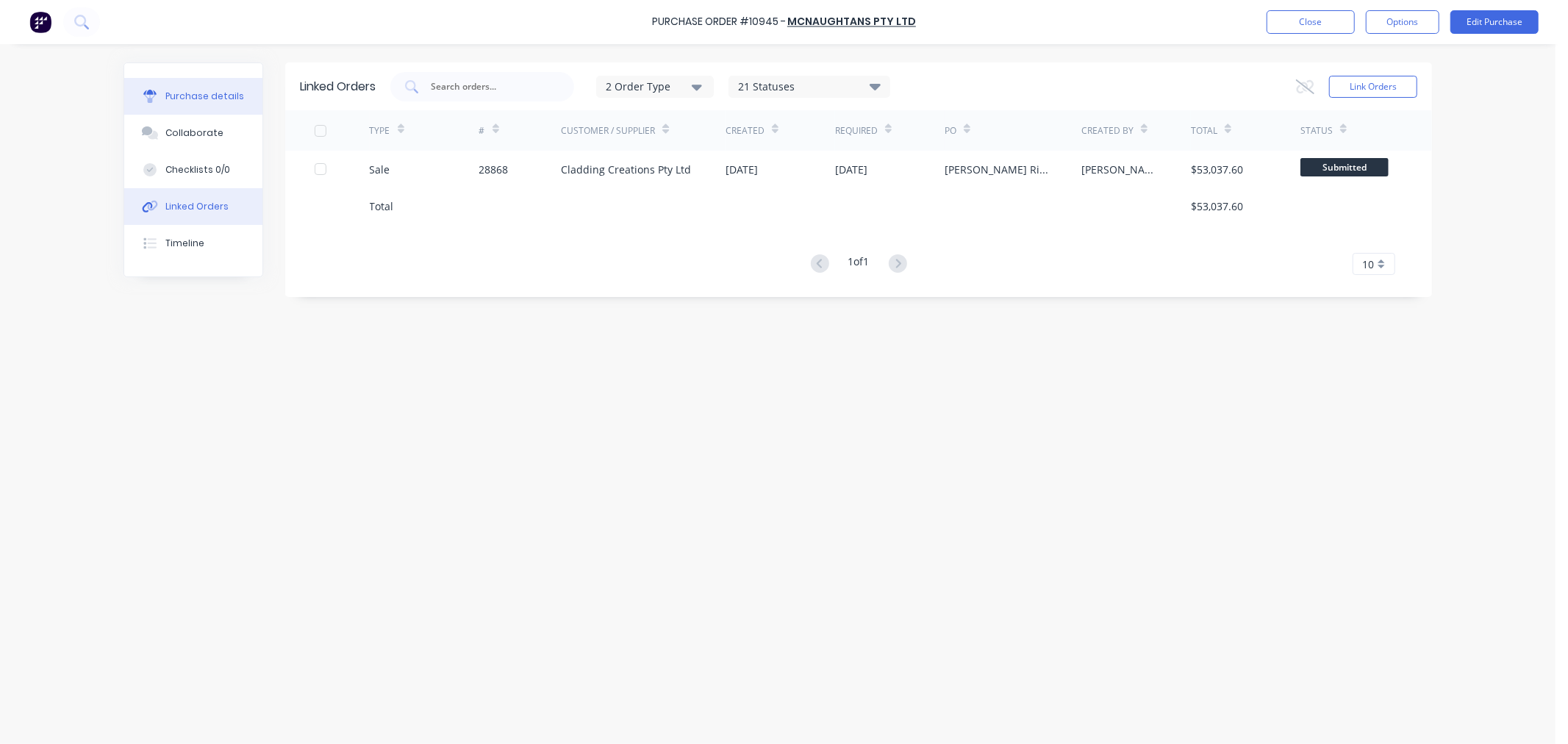
click at [207, 84] on button "Purchase details" at bounding box center [193, 96] width 138 height 37
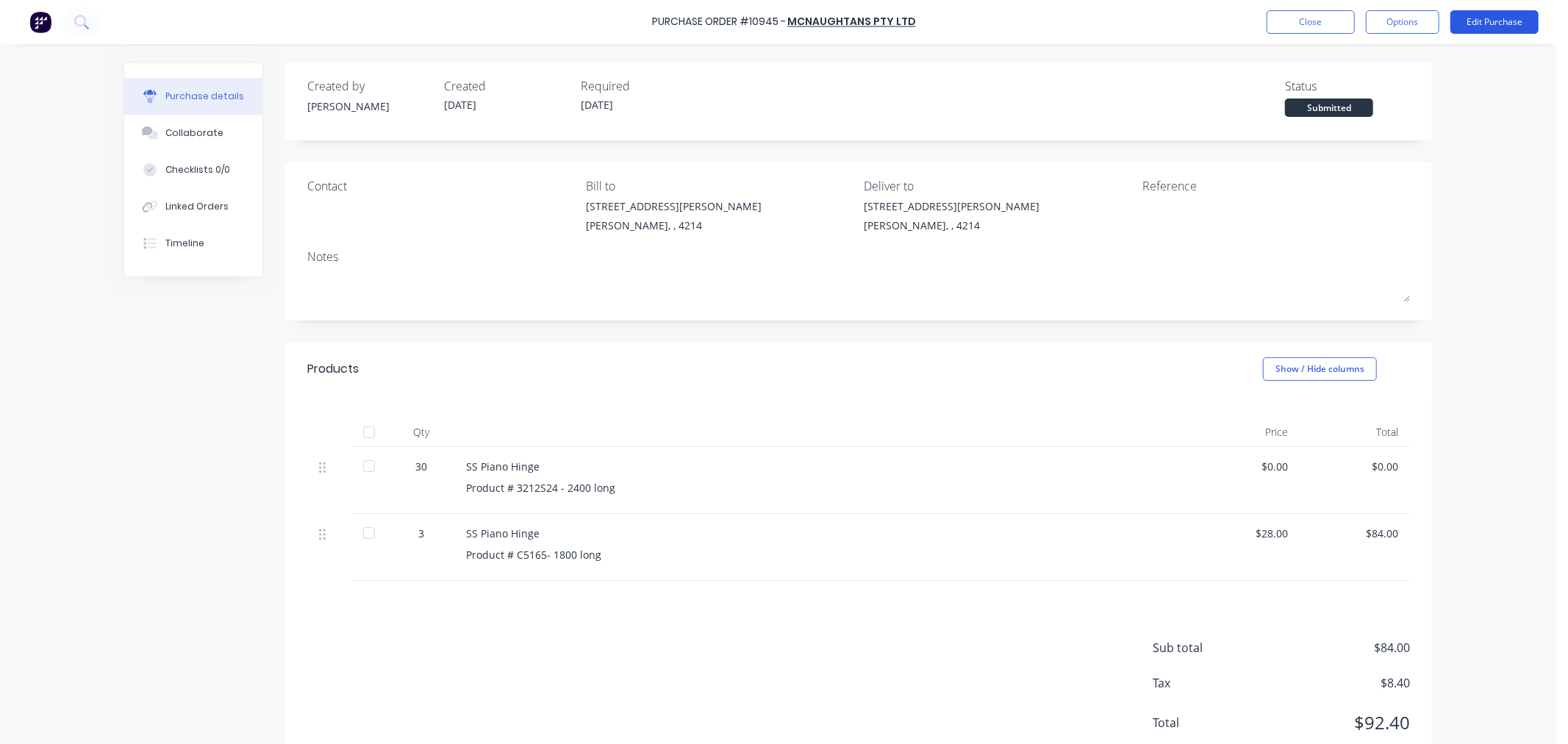
click at [1509, 20] on button "Edit Purchase" at bounding box center [1494, 22] width 88 height 23
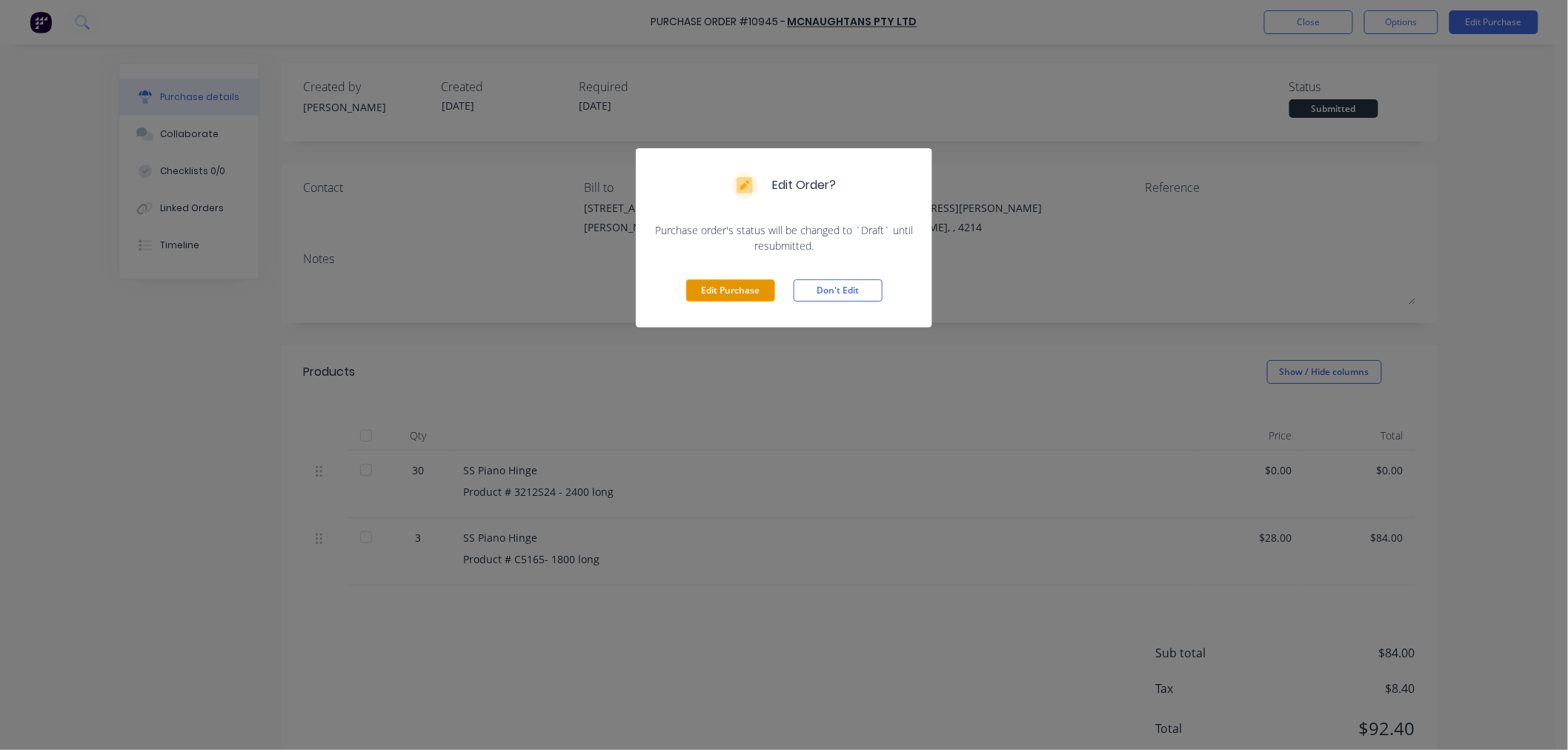
click at [742, 291] on button "Edit Purchase" at bounding box center [731, 290] width 89 height 23
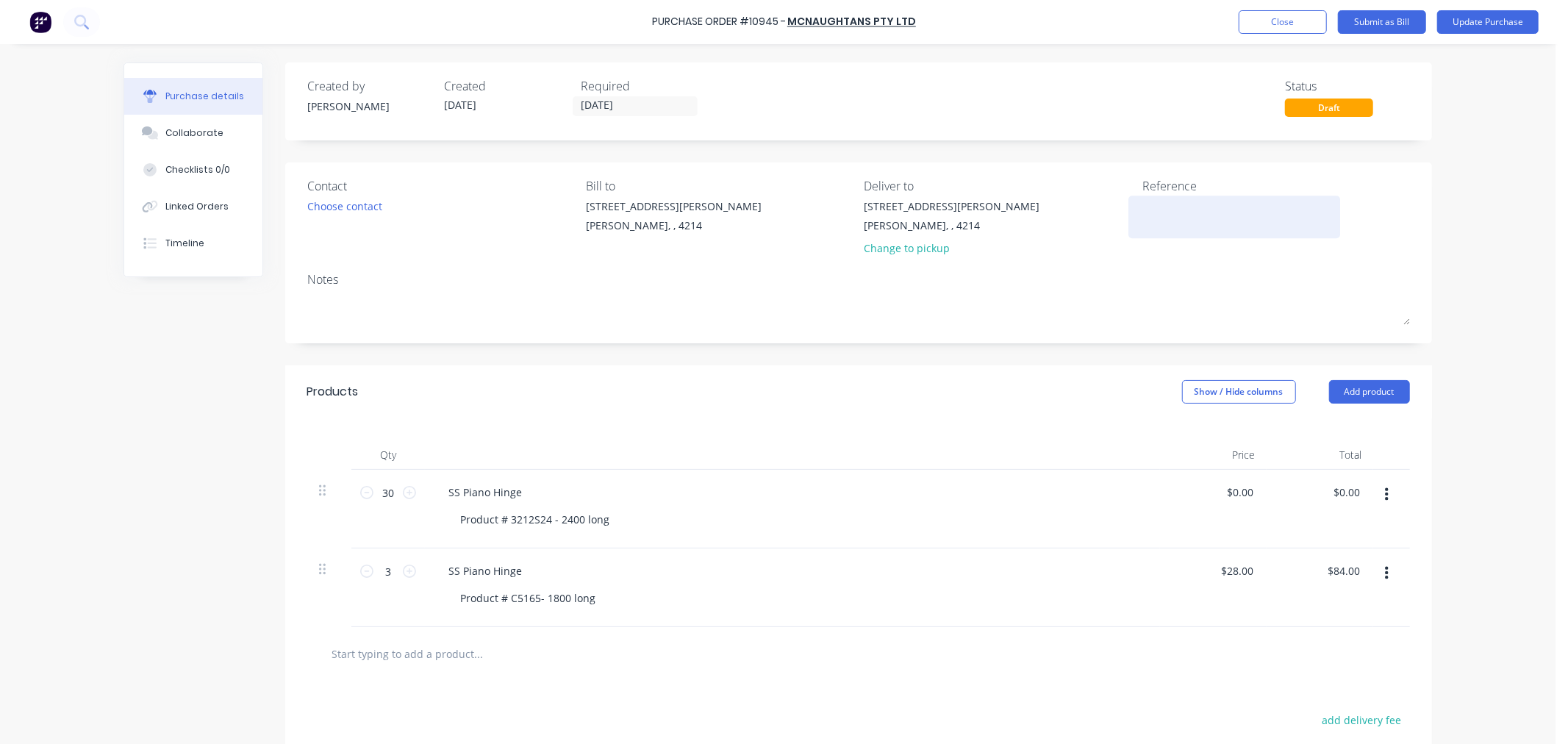
click at [1165, 214] on textarea at bounding box center [1234, 214] width 184 height 33
type textarea "2"
type textarea "x"
type textarea "28"
type textarea "x"
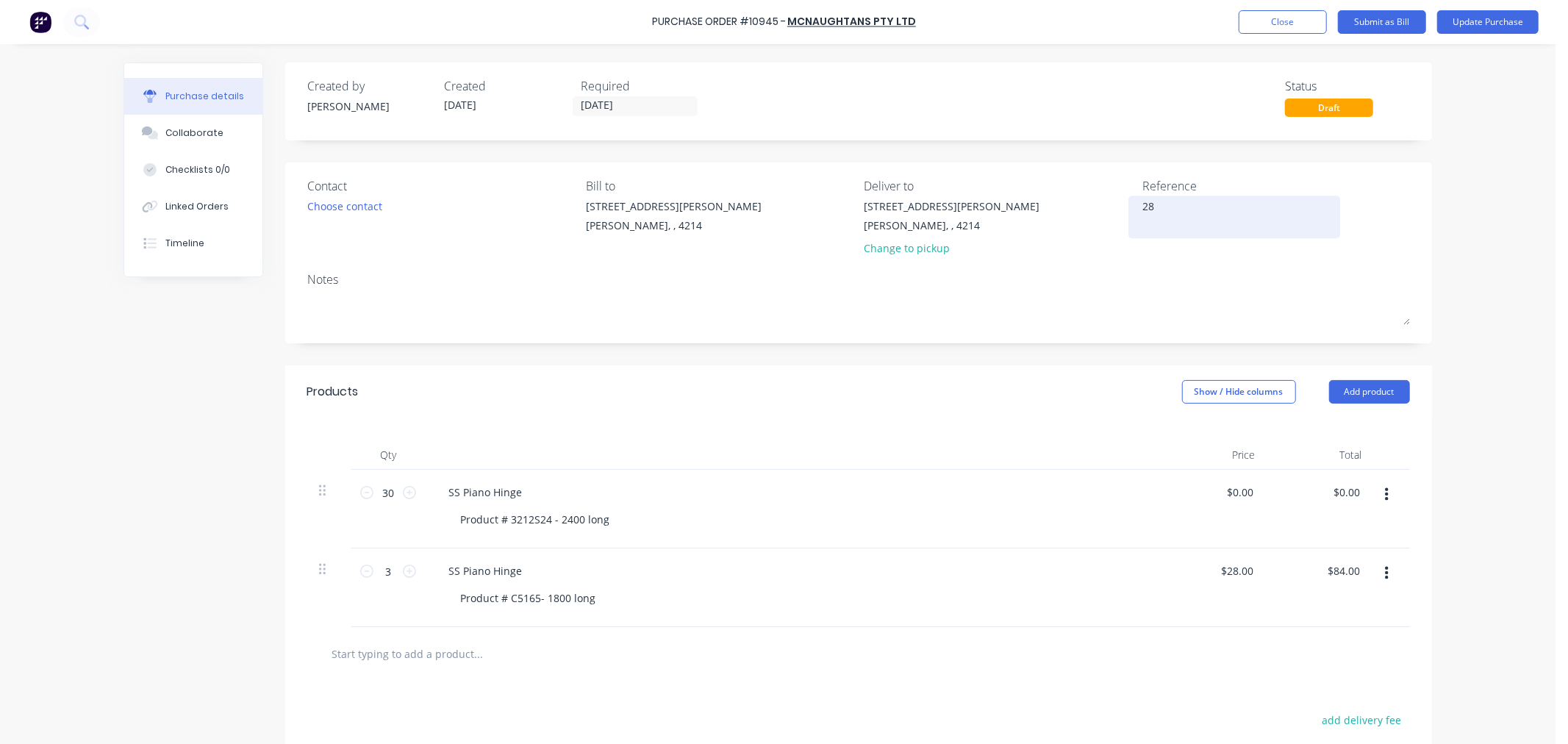
type textarea "288"
type textarea "x"
type textarea "2886"
type textarea "x"
type textarea "28868"
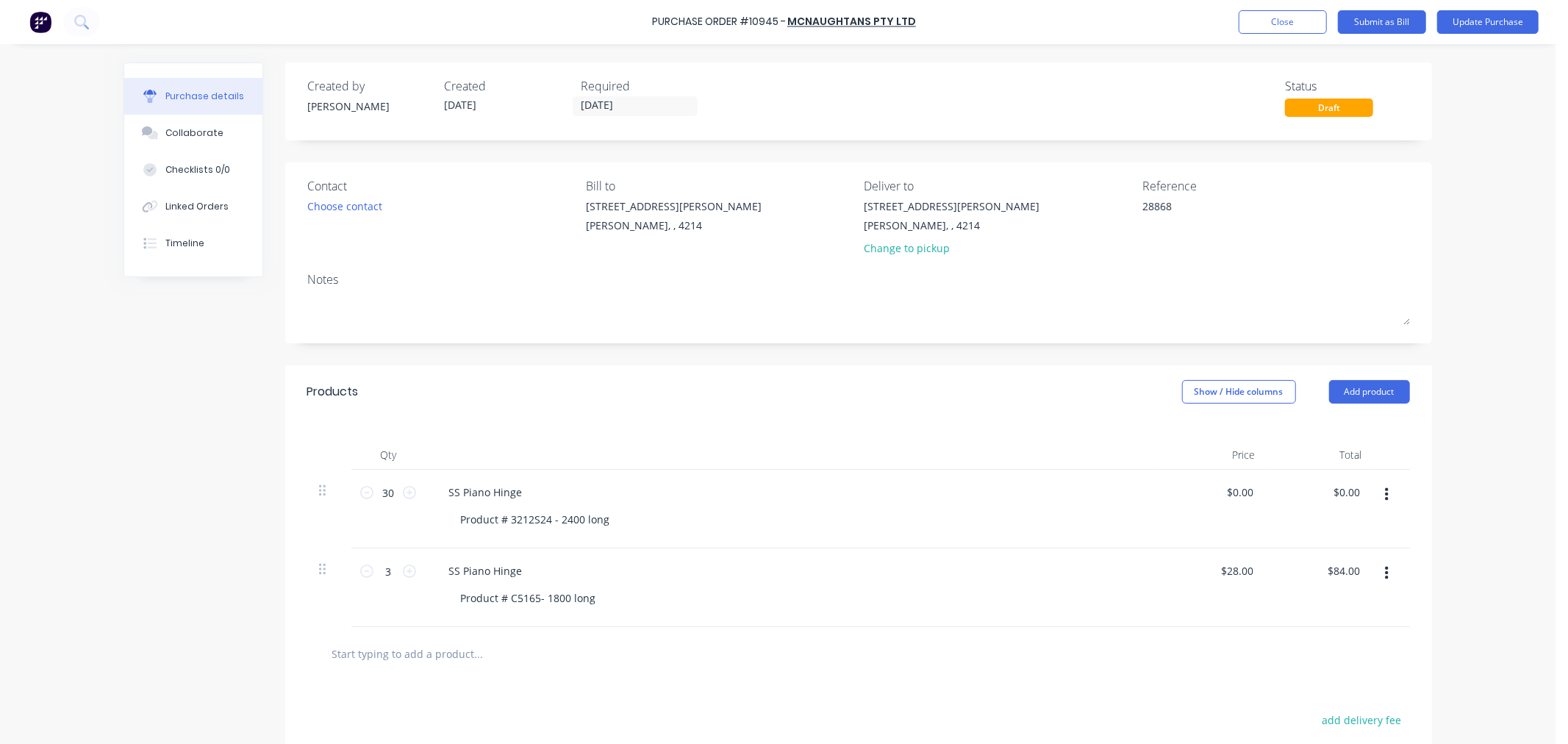
type textarea "x"
type textarea "28868"
click at [1208, 279] on div "Notes" at bounding box center [858, 279] width 1103 height 18
click at [1478, 19] on button "Update Purchase" at bounding box center [1488, 22] width 101 height 23
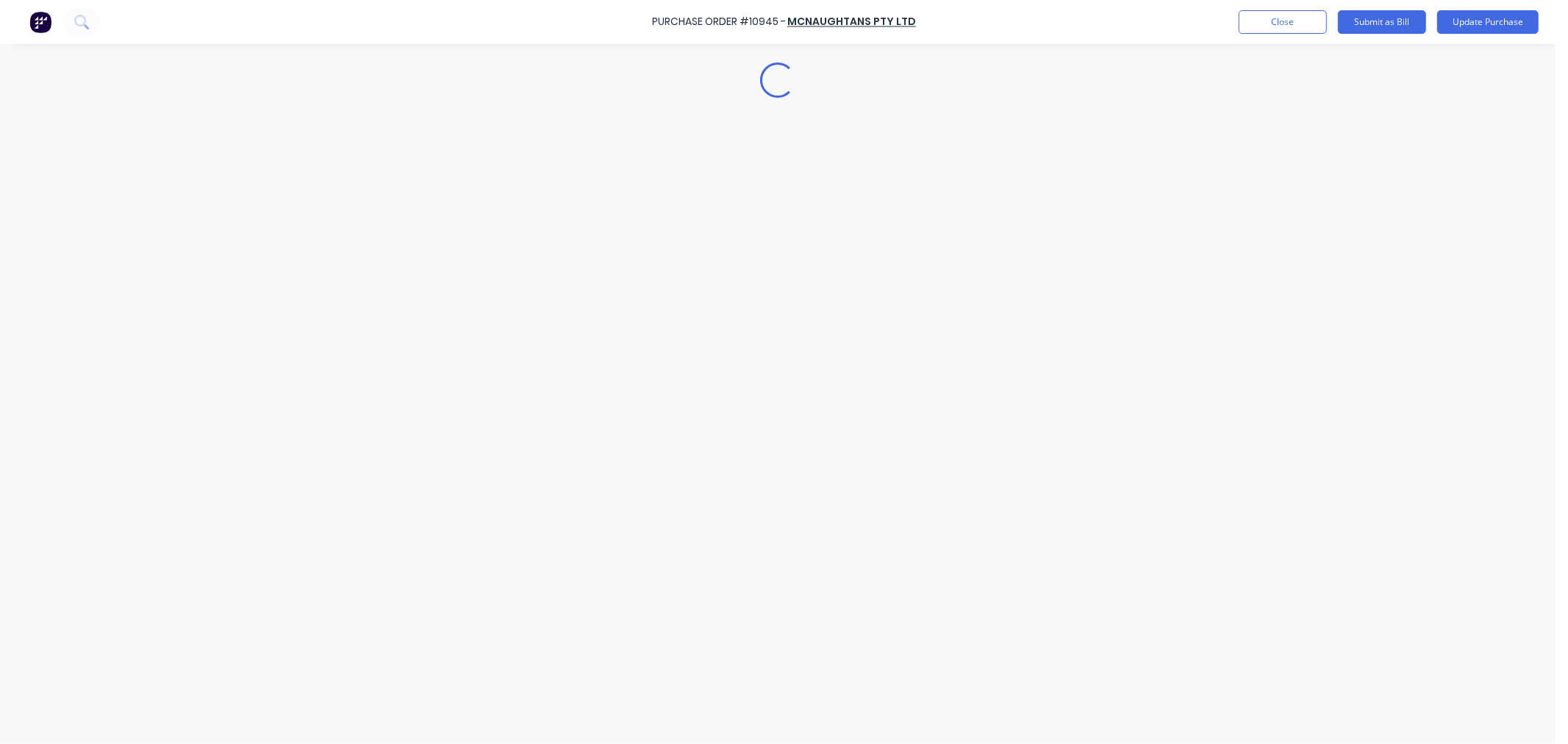
type textarea "x"
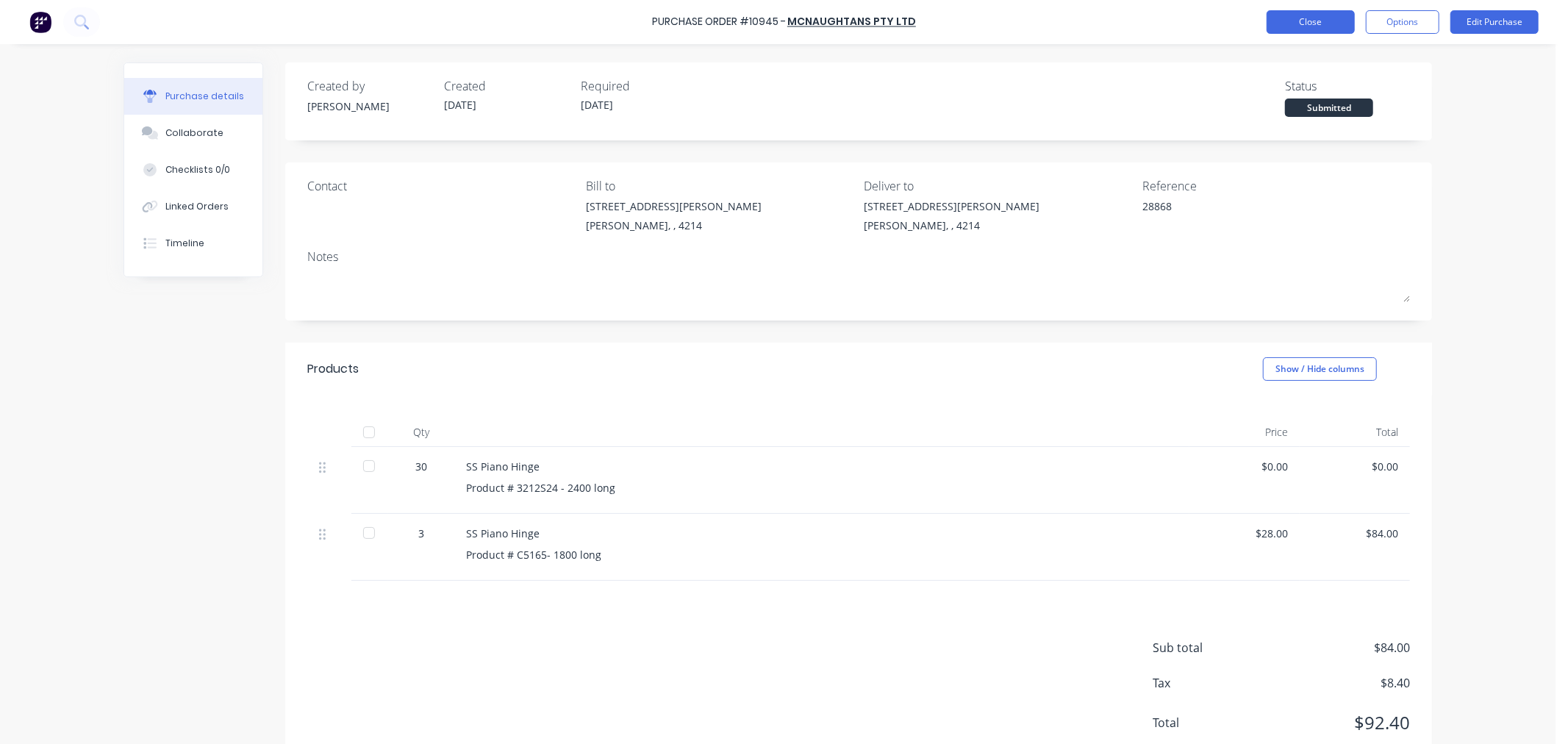
click at [1307, 14] on button "Close" at bounding box center [1310, 22] width 88 height 23
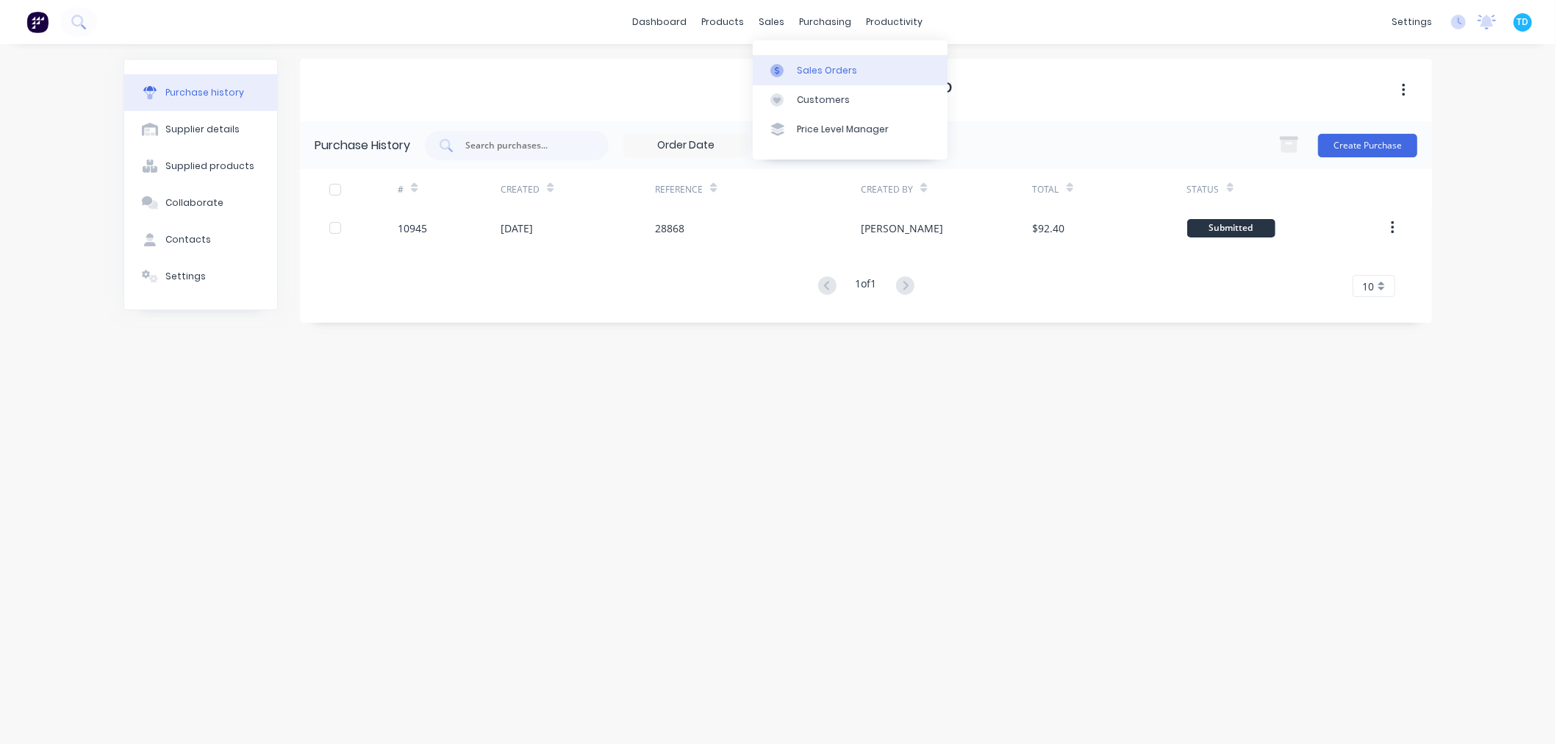
click at [810, 62] on link "Sales Orders" at bounding box center [850, 69] width 195 height 30
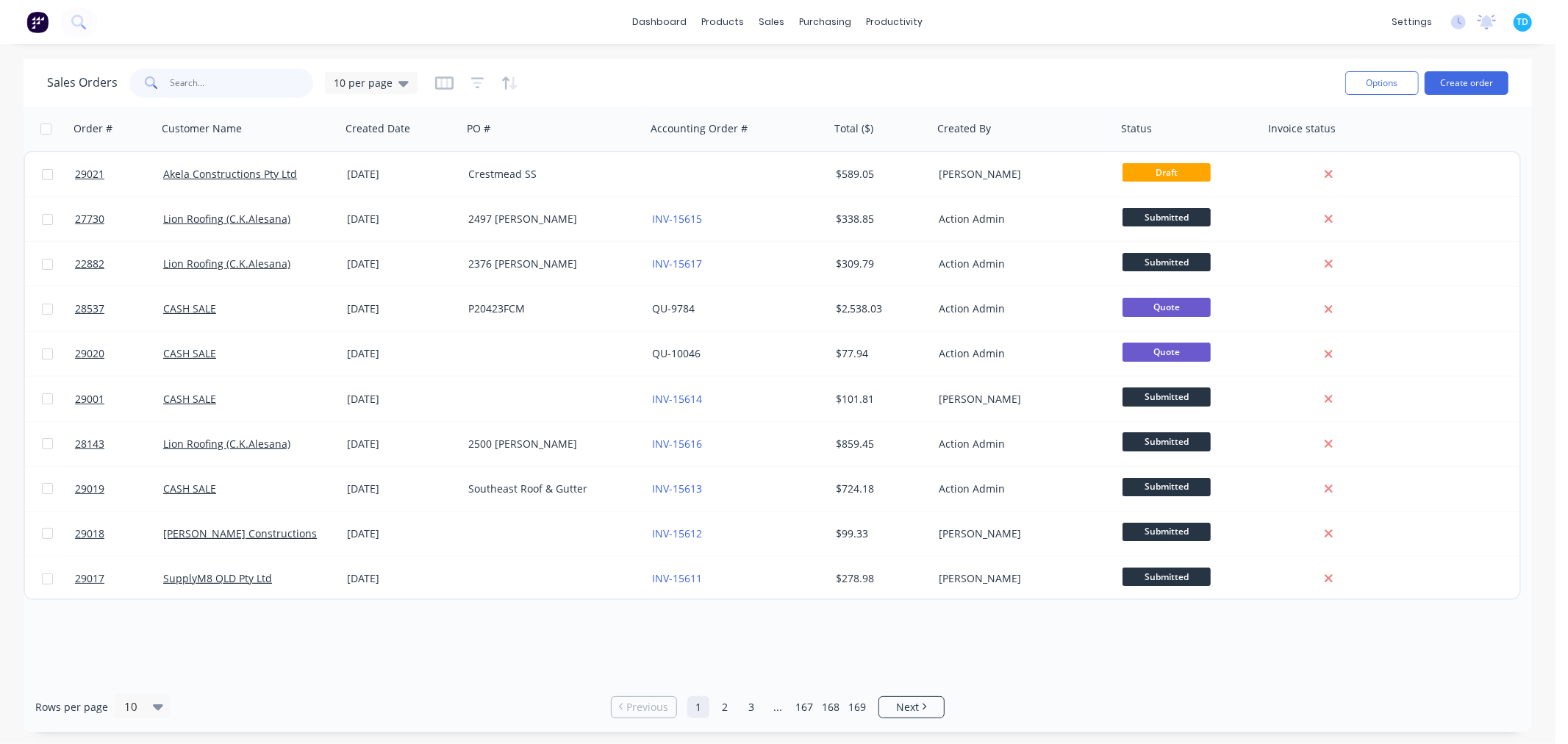
click at [221, 93] on input "text" at bounding box center [242, 83] width 144 height 30
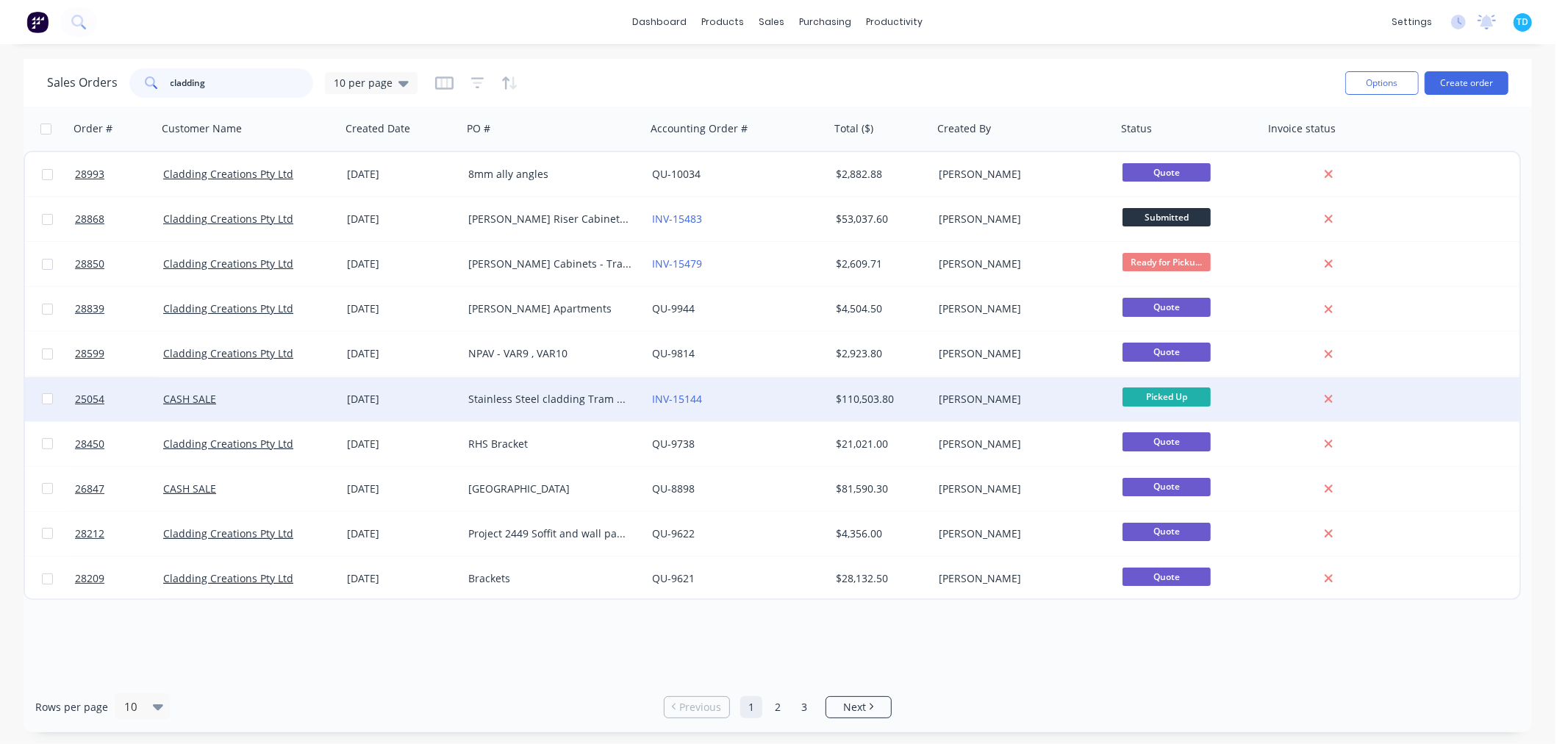
type input "cladding"
click at [596, 398] on div "Stainless Steel cladding Tram GC Numerous PO for each line item." at bounding box center [550, 399] width 163 height 14
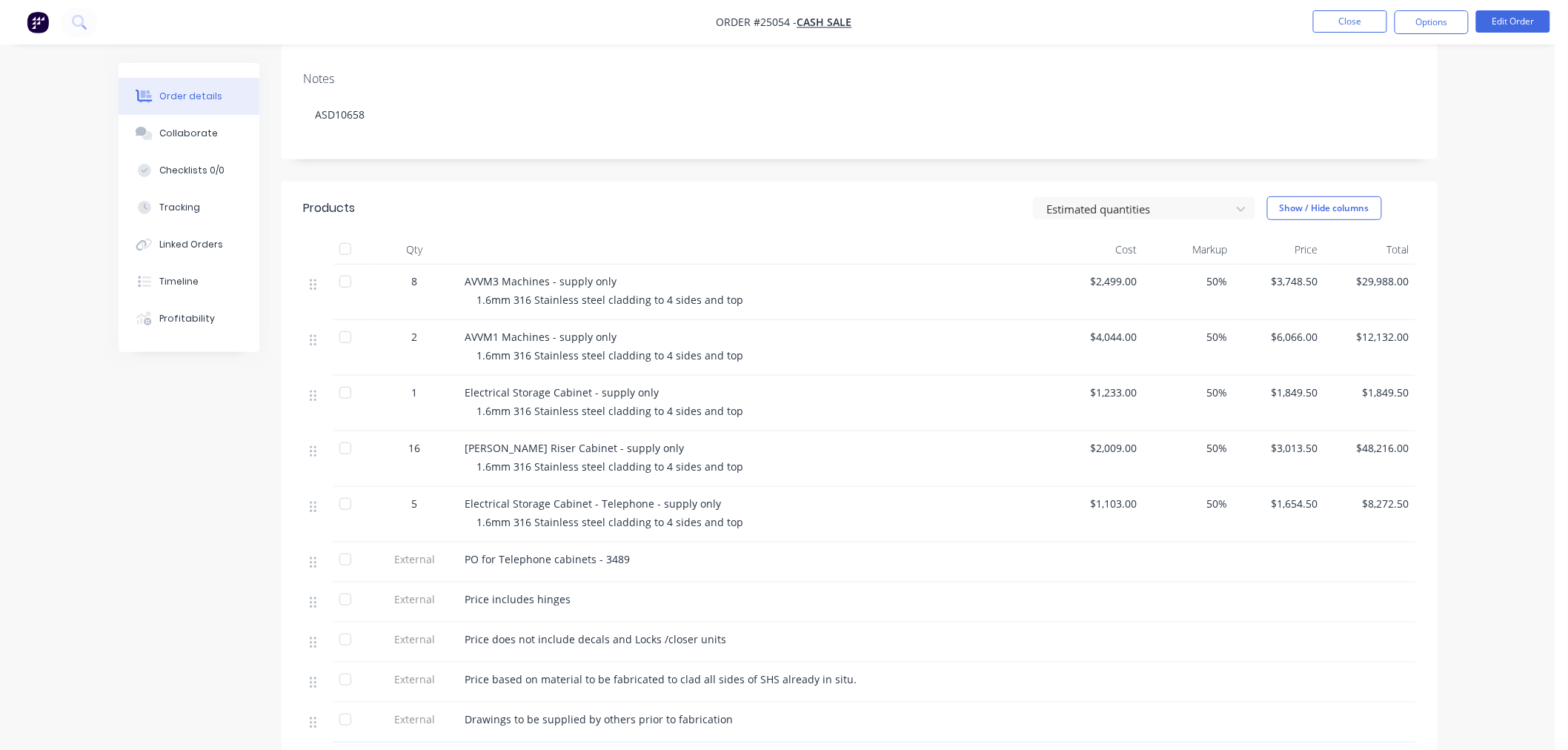
scroll to position [247, 0]
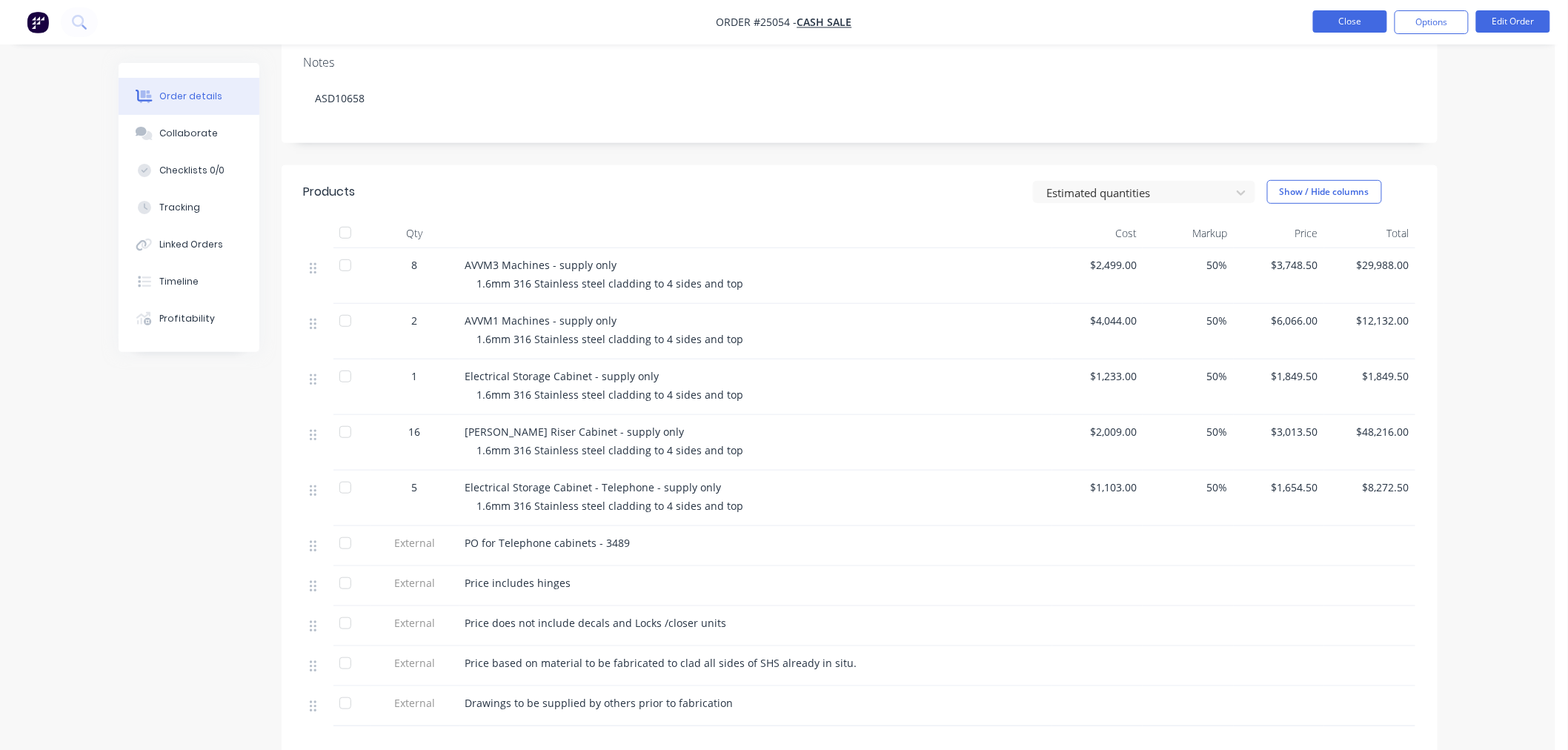
click at [1342, 31] on button "Close" at bounding box center [1351, 21] width 74 height 23
